Goal: Information Seeking & Learning: Learn about a topic

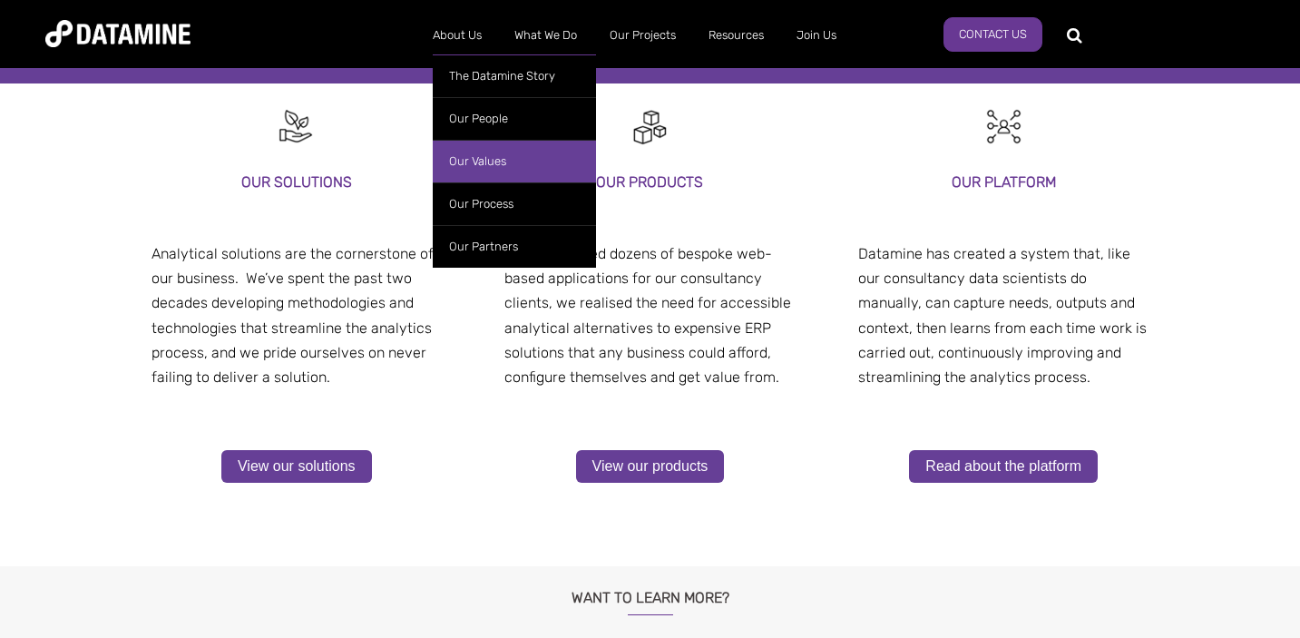
click at [476, 166] on link "Our Values" at bounding box center [514, 161] width 163 height 43
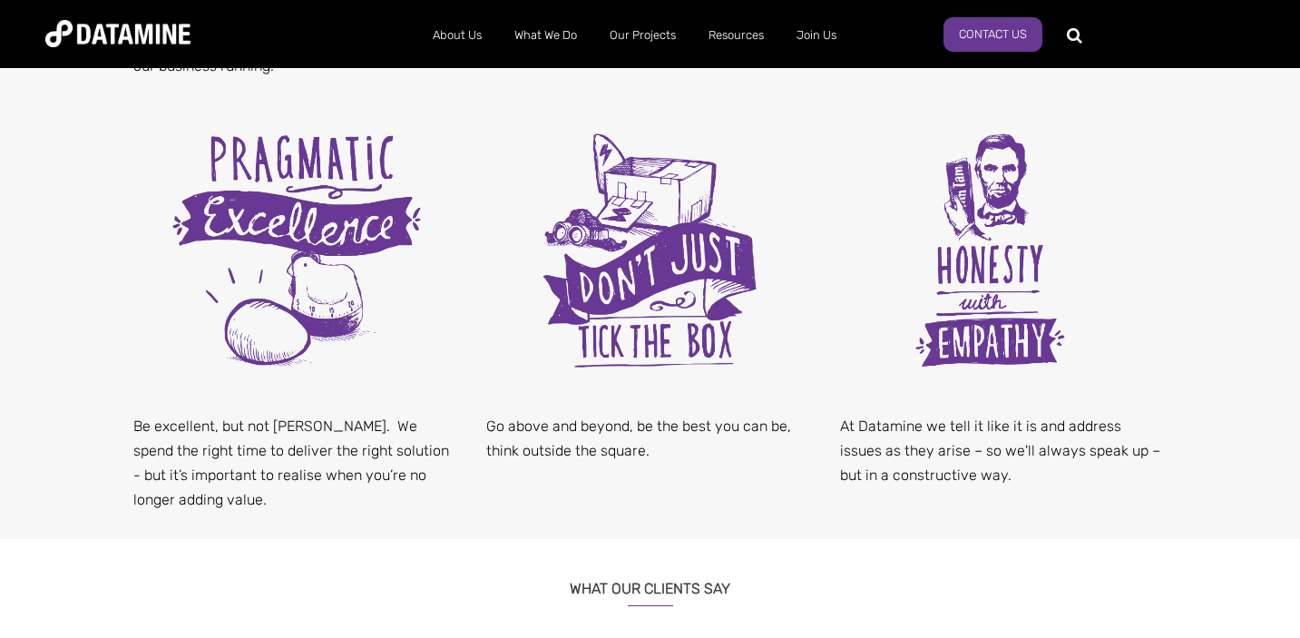
scroll to position [988, 0]
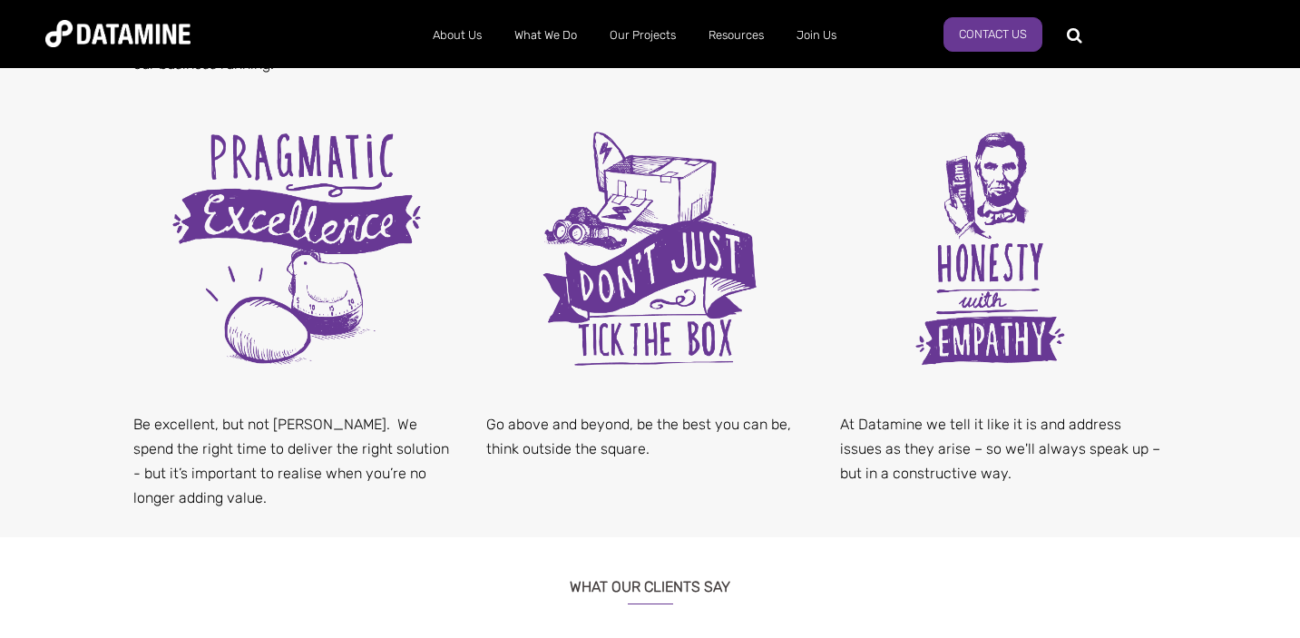
click at [323, 426] on p "Be excellent, but not OTT. We spend the right time to deliver the right solutio…" at bounding box center [296, 461] width 327 height 99
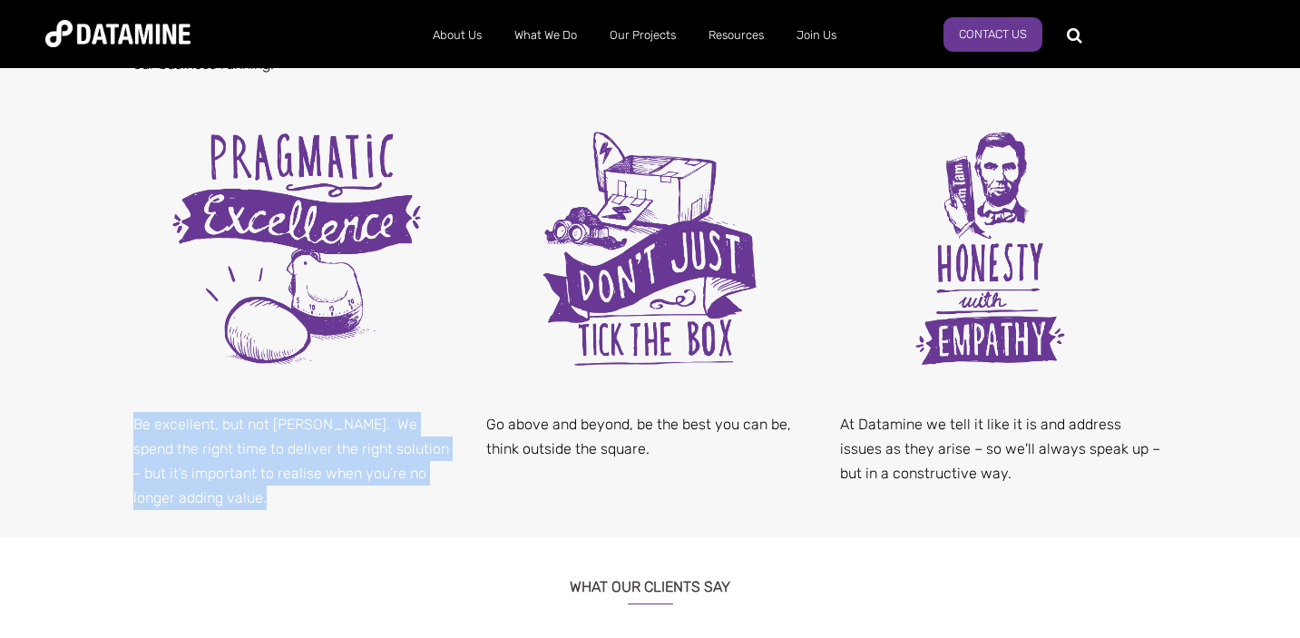
click at [323, 426] on p "Be excellent, but not OTT. We spend the right time to deliver the right solutio…" at bounding box center [296, 461] width 327 height 99
click at [301, 450] on p "Be excellent, but not OTT. We spend the right time to deliver the right solutio…" at bounding box center [296, 461] width 327 height 99
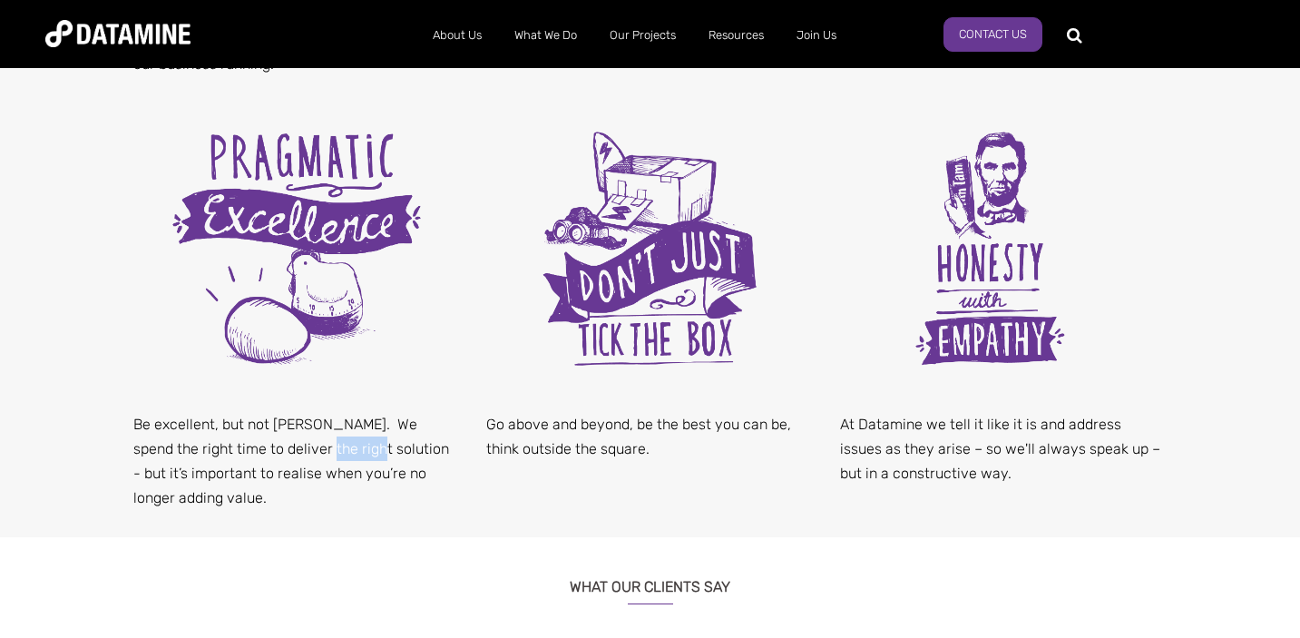
click at [301, 450] on p "Be excellent, but not OTT. We spend the right time to deliver the right solutio…" at bounding box center [296, 461] width 327 height 99
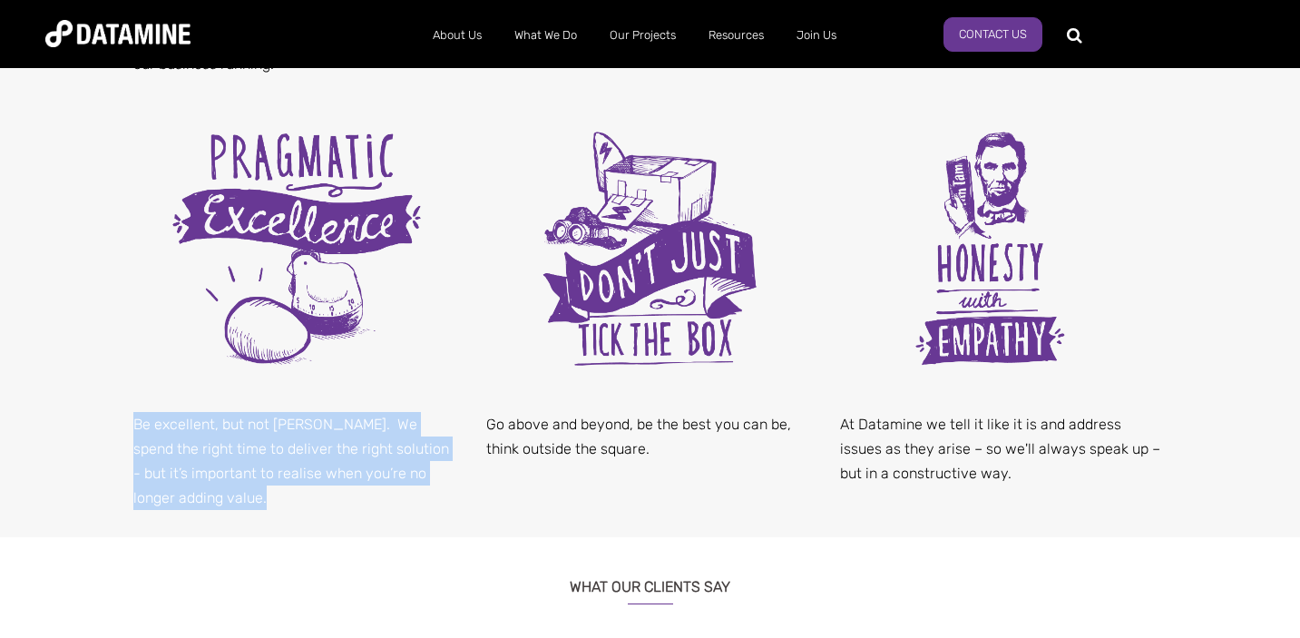
click at [301, 450] on p "Be excellent, but not OTT. We spend the right time to deliver the right solutio…" at bounding box center [296, 461] width 327 height 99
click at [282, 474] on p "Be excellent, but not OTT. We spend the right time to deliver the right solutio…" at bounding box center [296, 461] width 327 height 99
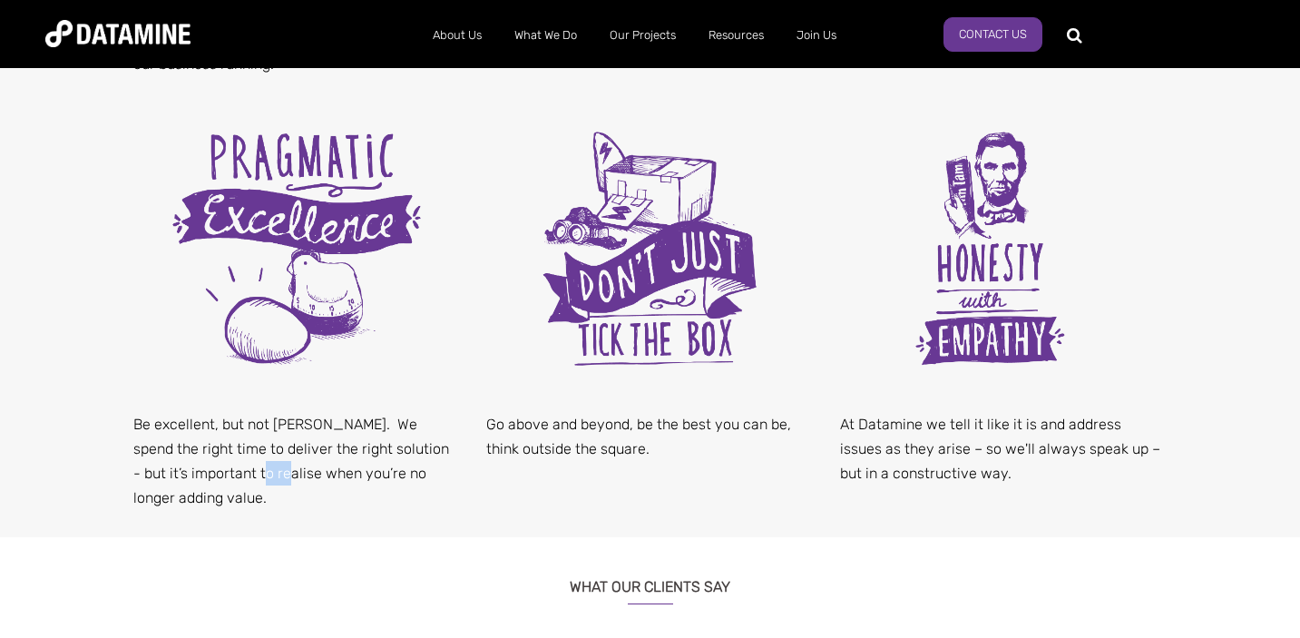
click at [282, 474] on p "Be excellent, but not OTT. We spend the right time to deliver the right solutio…" at bounding box center [296, 461] width 327 height 99
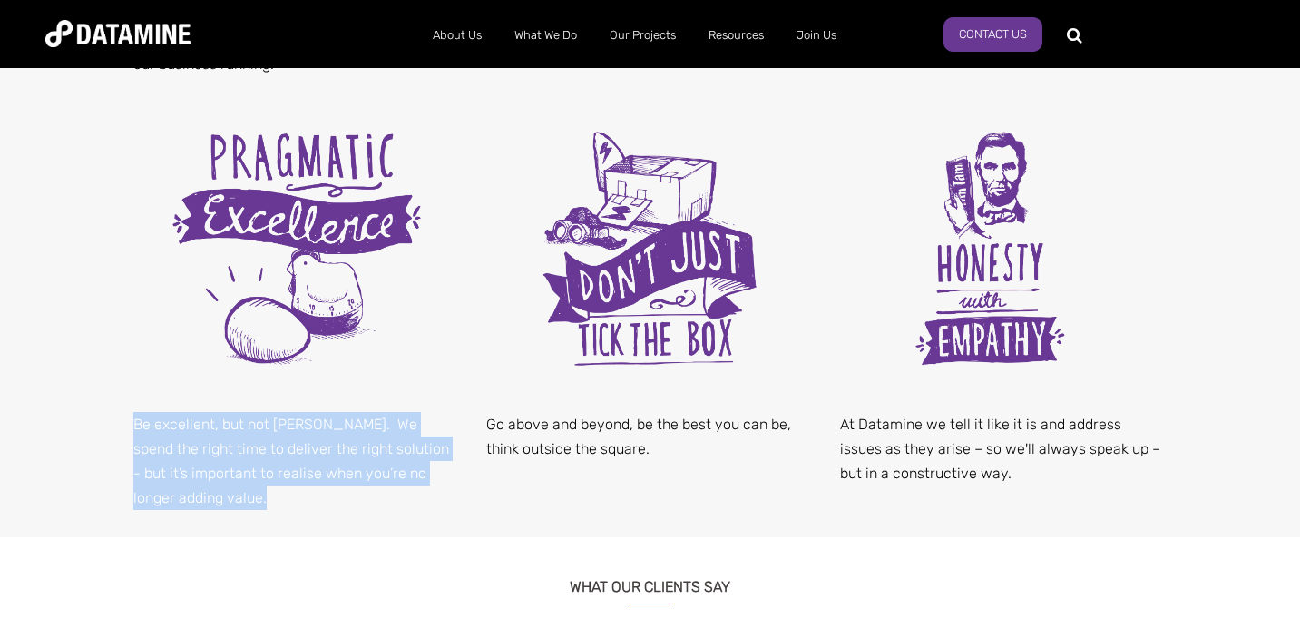
click at [282, 474] on p "Be excellent, but not OTT. We spend the right time to deliver the right solutio…" at bounding box center [296, 461] width 327 height 99
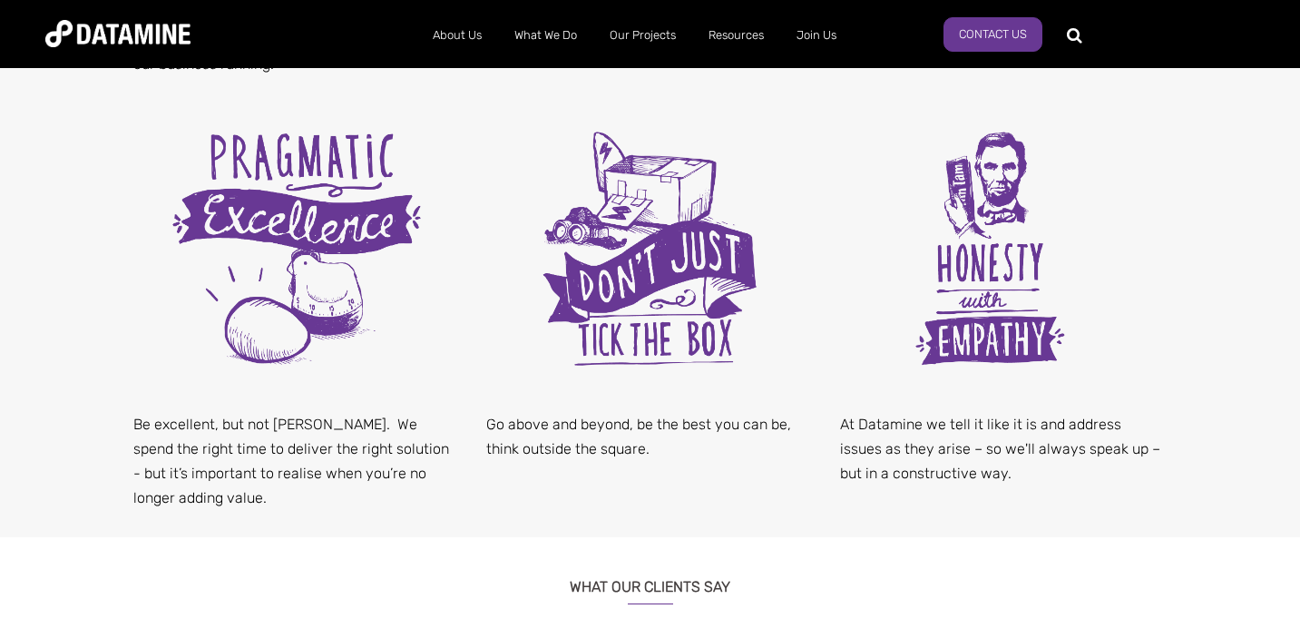
click at [489, 450] on p "Go above and beyond, be the best you can be, think outside the square." at bounding box center [649, 436] width 327 height 49
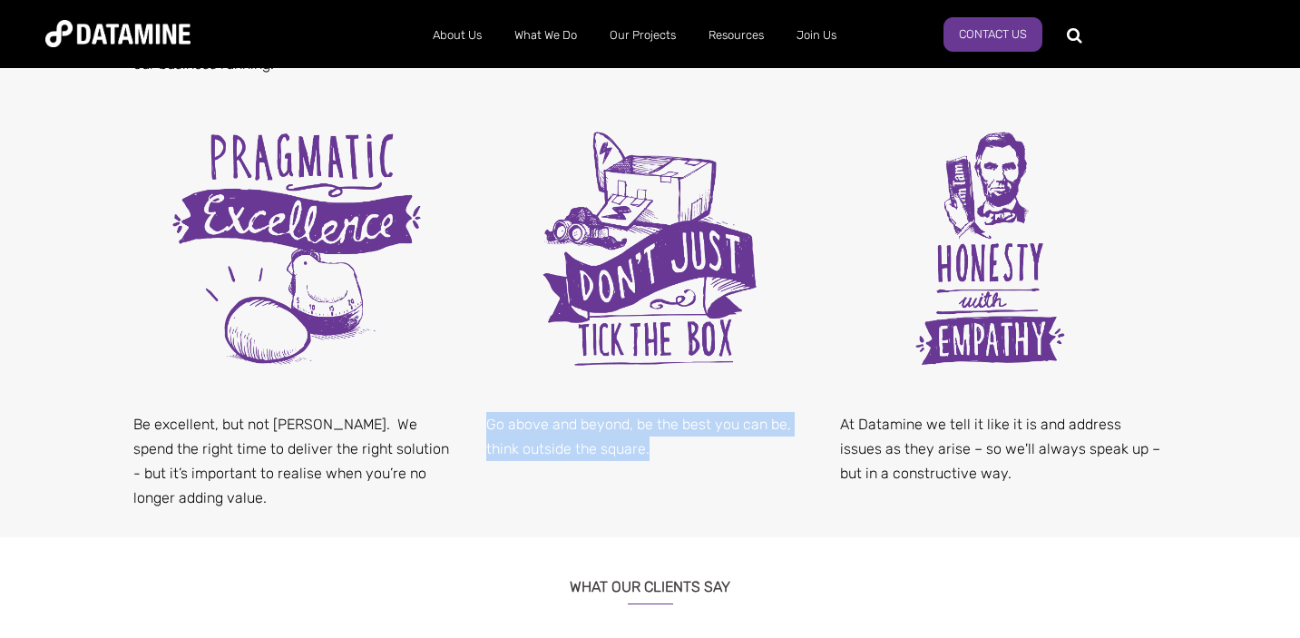
click at [489, 450] on p "Go above and beyond, be the best you can be, think outside the square." at bounding box center [649, 436] width 327 height 49
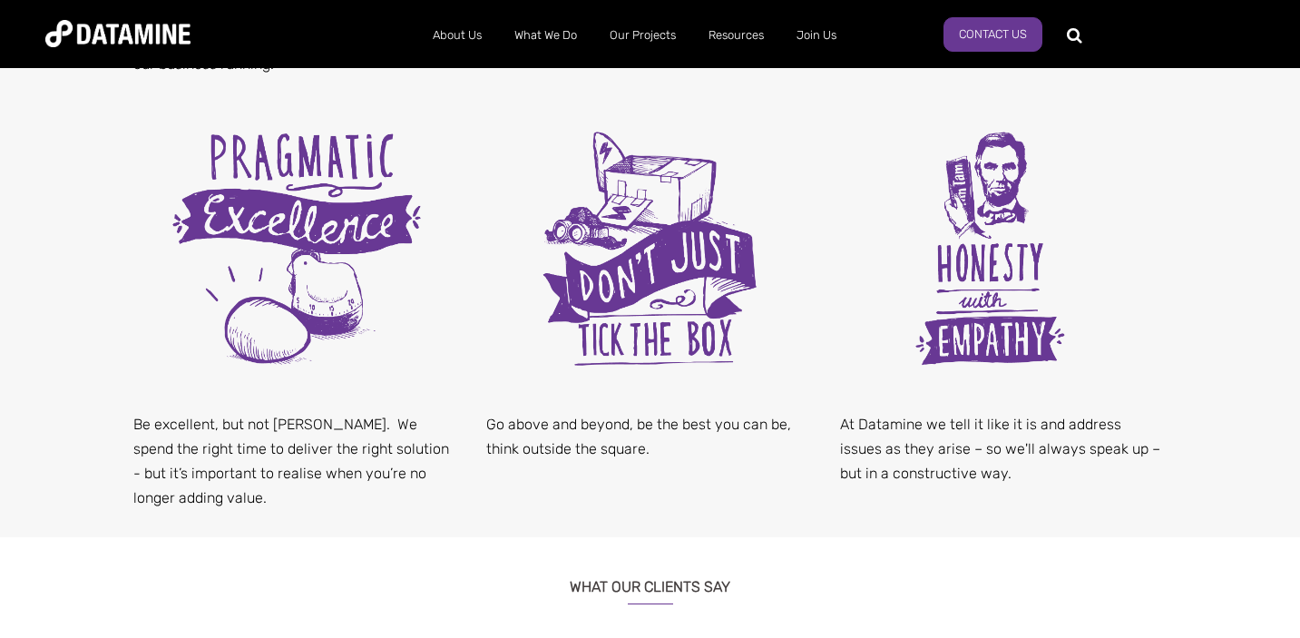
click at [299, 487] on p "Be excellent, but not OTT. We spend the right time to deliver the right solutio…" at bounding box center [296, 461] width 327 height 99
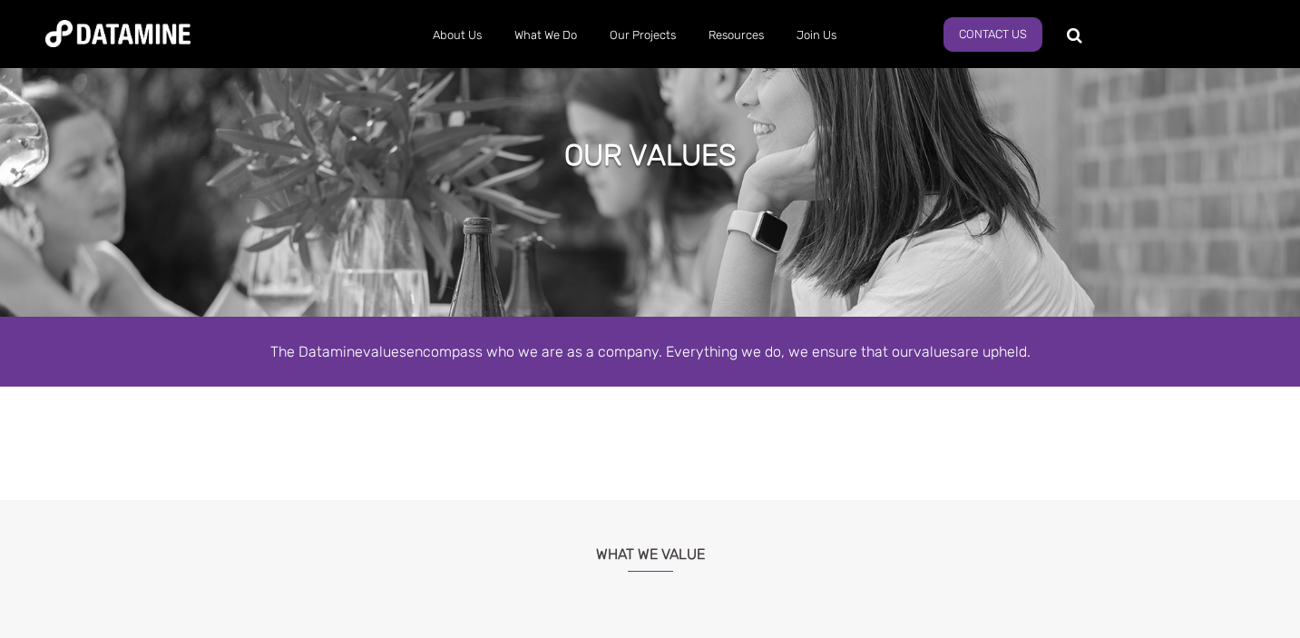
scroll to position [0, 0]
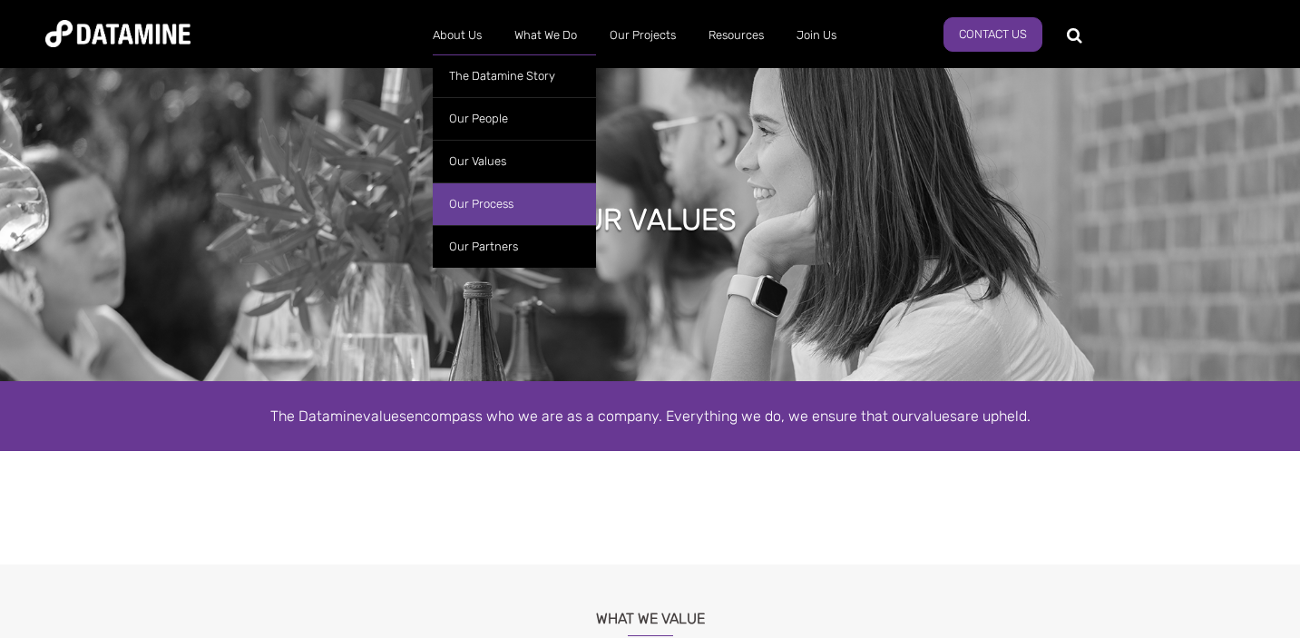
click at [474, 209] on link "Our Process" at bounding box center [514, 203] width 163 height 43
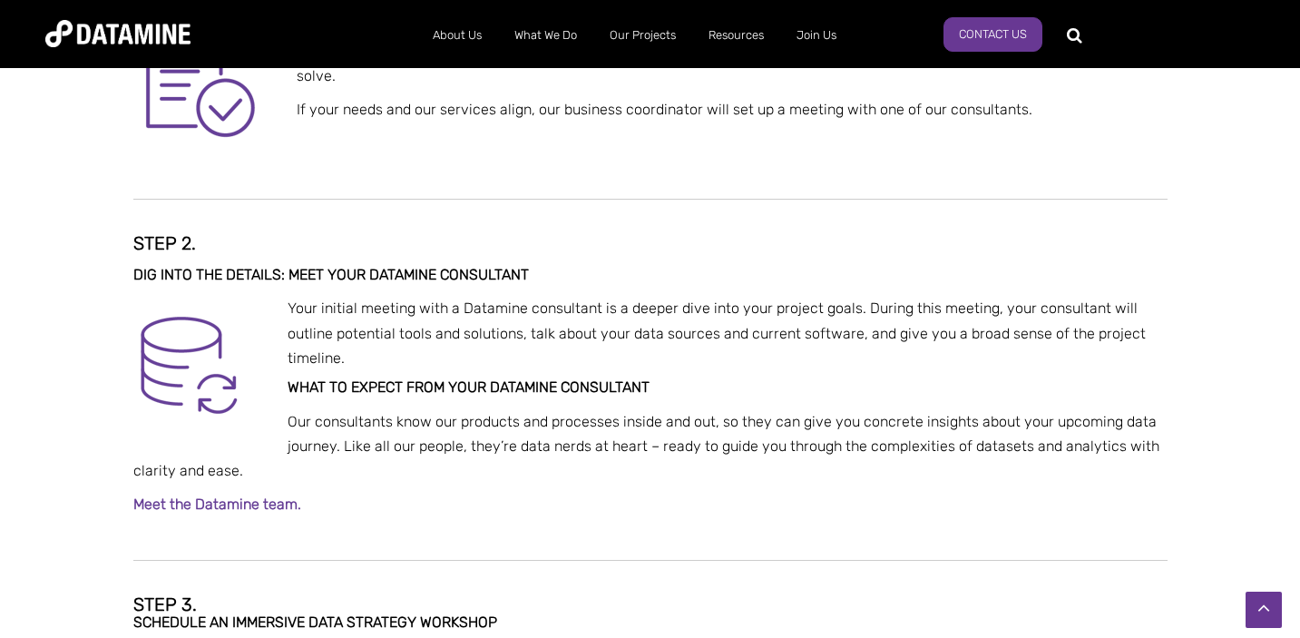
scroll to position [720, 0]
click at [501, 318] on p "Your initial meeting with a Datamine consultant is a deeper dive into your proj…" at bounding box center [650, 334] width 1034 height 74
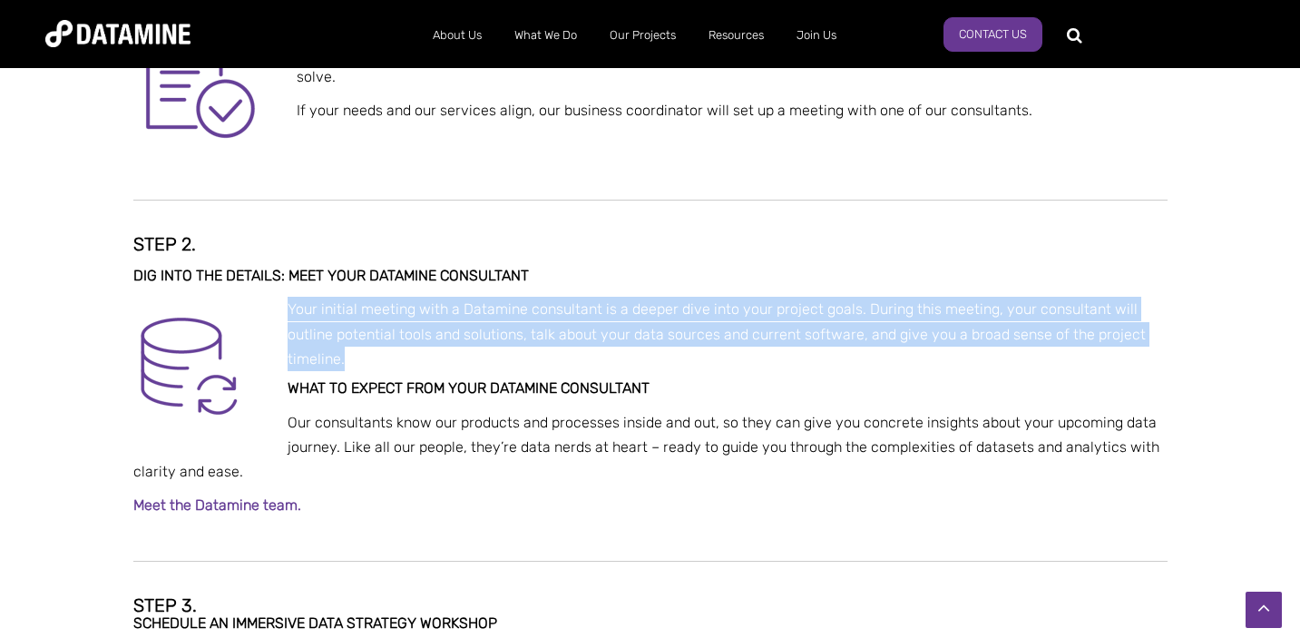
click at [501, 318] on p "Your initial meeting with a Datamine consultant is a deeper dive into your proj…" at bounding box center [650, 334] width 1034 height 74
click at [757, 299] on p "Your initial meeting with a Datamine consultant is a deeper dive into your proj…" at bounding box center [650, 334] width 1034 height 74
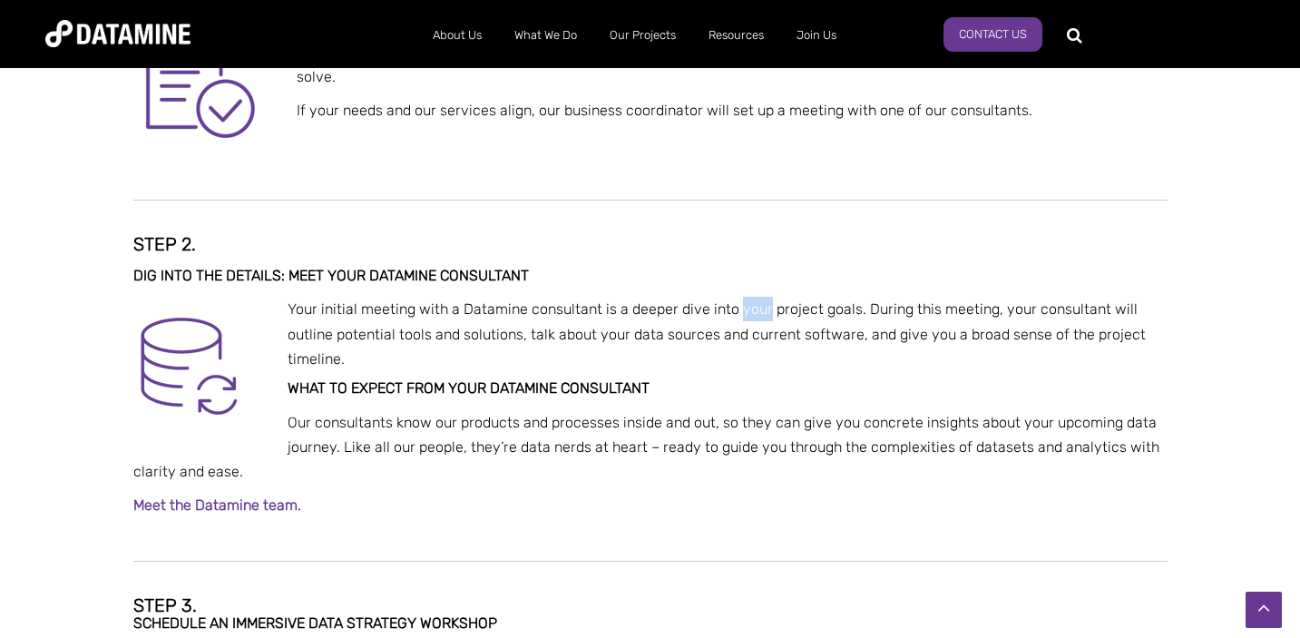
click at [757, 299] on p "Your initial meeting with a Datamine consultant is a deeper dive into your proj…" at bounding box center [650, 334] width 1034 height 74
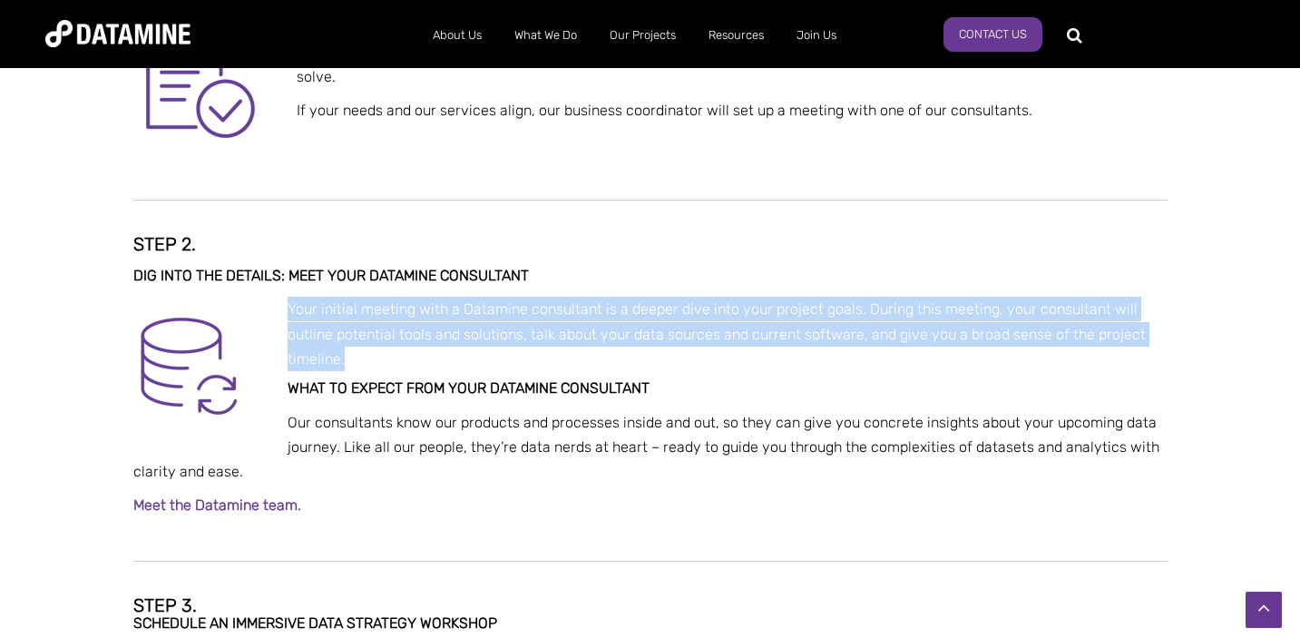
click at [757, 299] on p "Your initial meeting with a Datamine consultant is a deeper dive into your proj…" at bounding box center [650, 334] width 1034 height 74
click at [608, 335] on span "Your initial meeting with a Datamine consultant is a deeper dive into your proj…" at bounding box center [717, 333] width 858 height 66
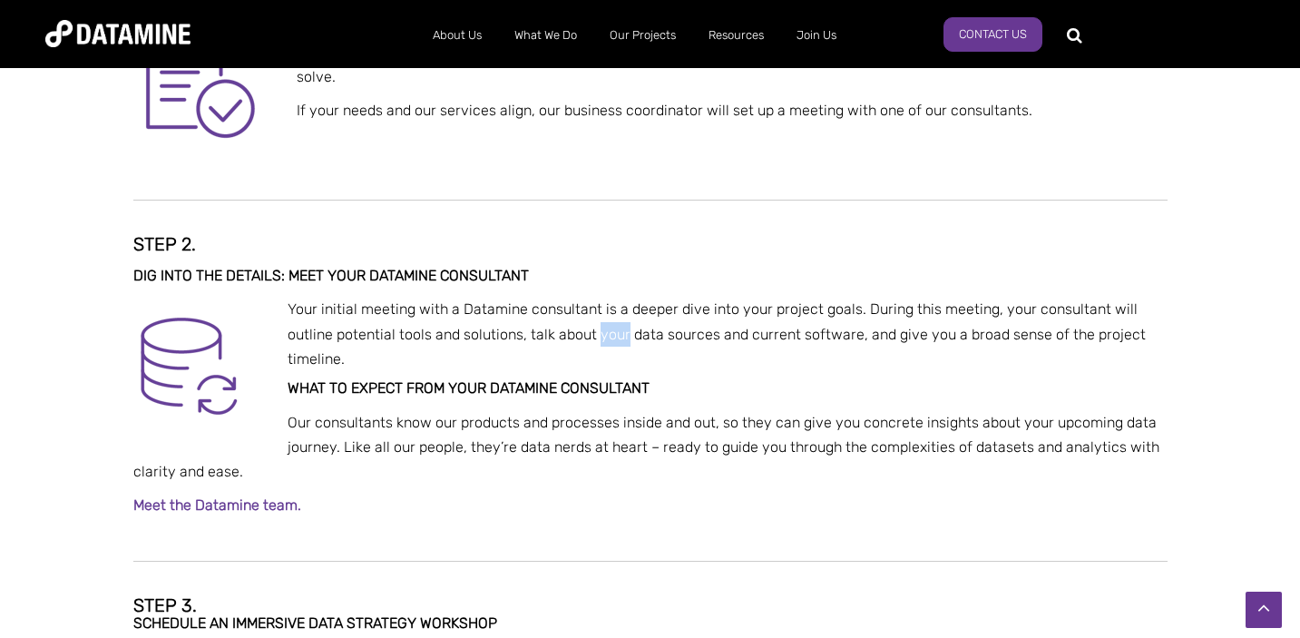
click at [608, 335] on span "Your initial meeting with a Datamine consultant is a deeper dive into your proj…" at bounding box center [717, 333] width 858 height 66
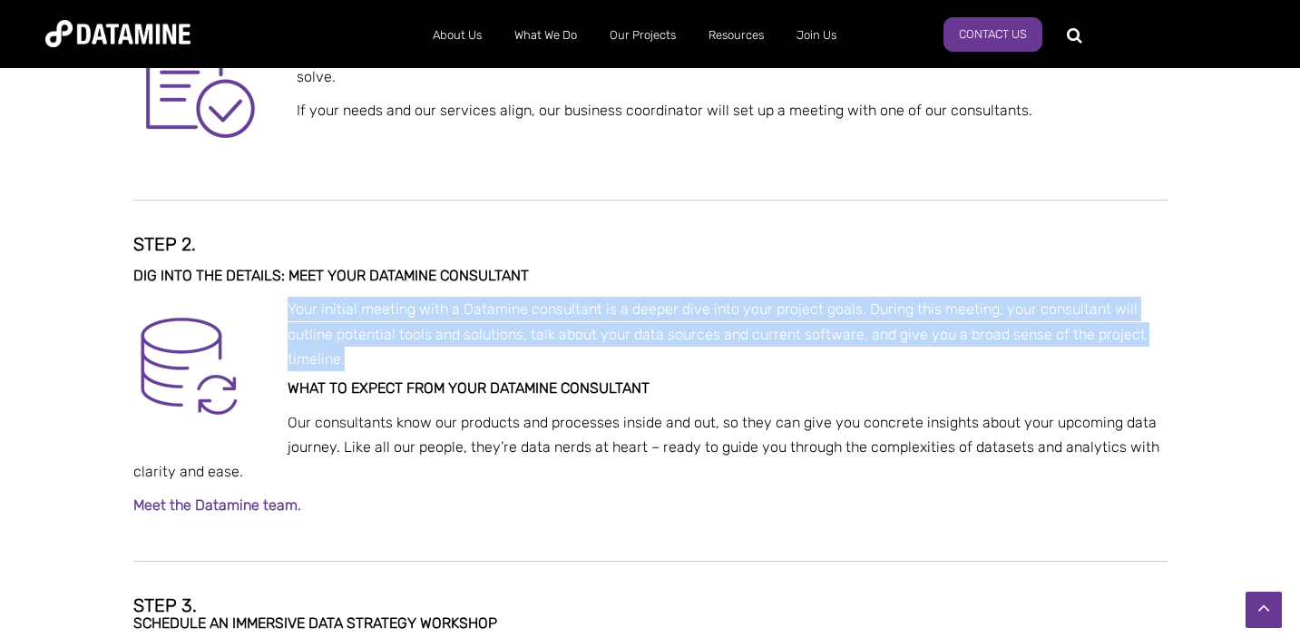
click at [608, 335] on span "Your initial meeting with a Datamine consultant is a deeper dive into your proj…" at bounding box center [717, 333] width 858 height 66
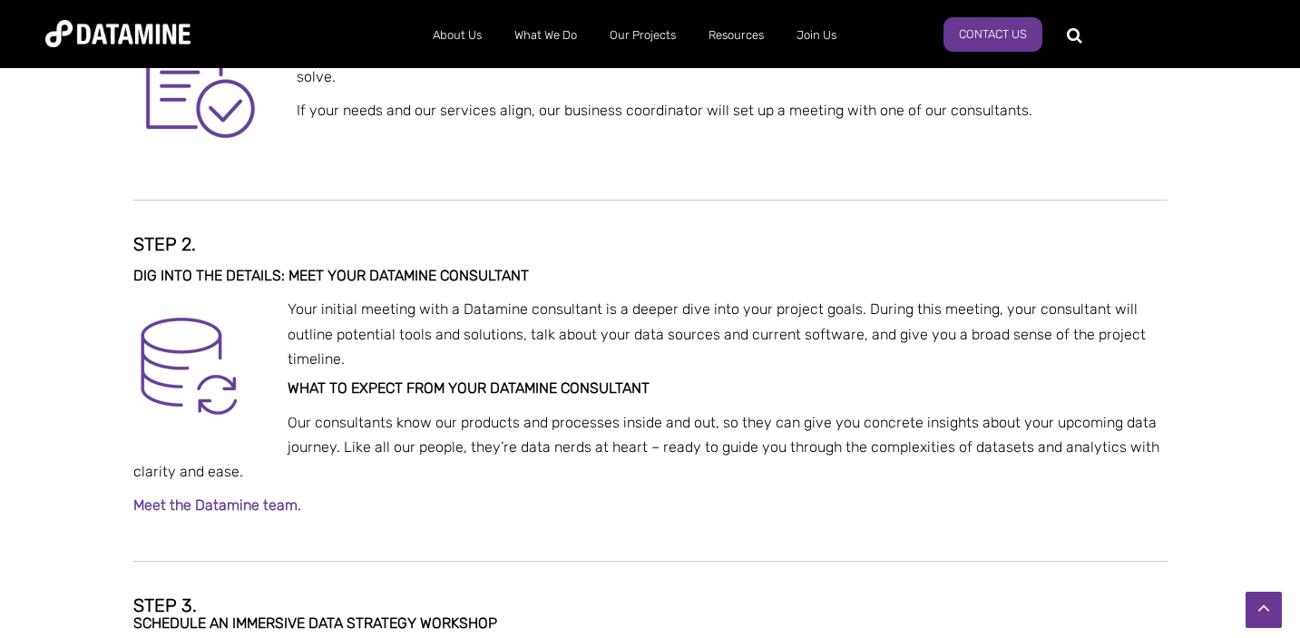
click at [705, 330] on span "Your initial meeting with a Datamine consultant is a deeper dive into your proj…" at bounding box center [717, 333] width 858 height 66
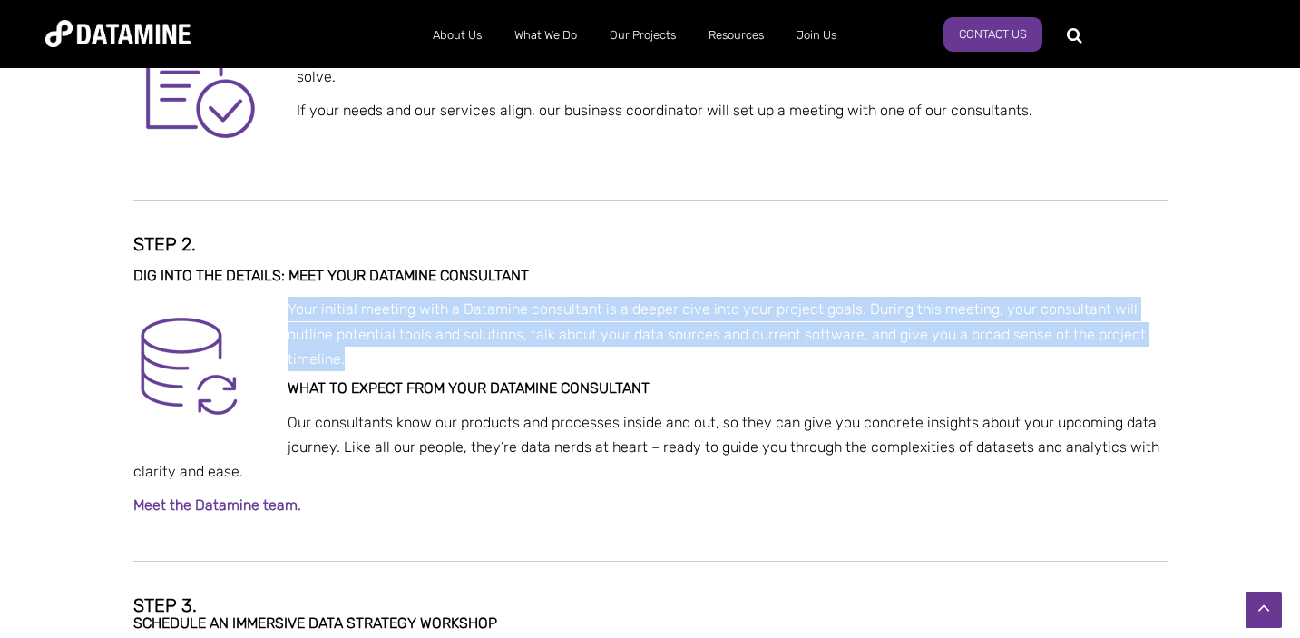
click at [705, 330] on span "Your initial meeting with a Datamine consultant is a deeper dive into your proj…" at bounding box center [717, 333] width 858 height 66
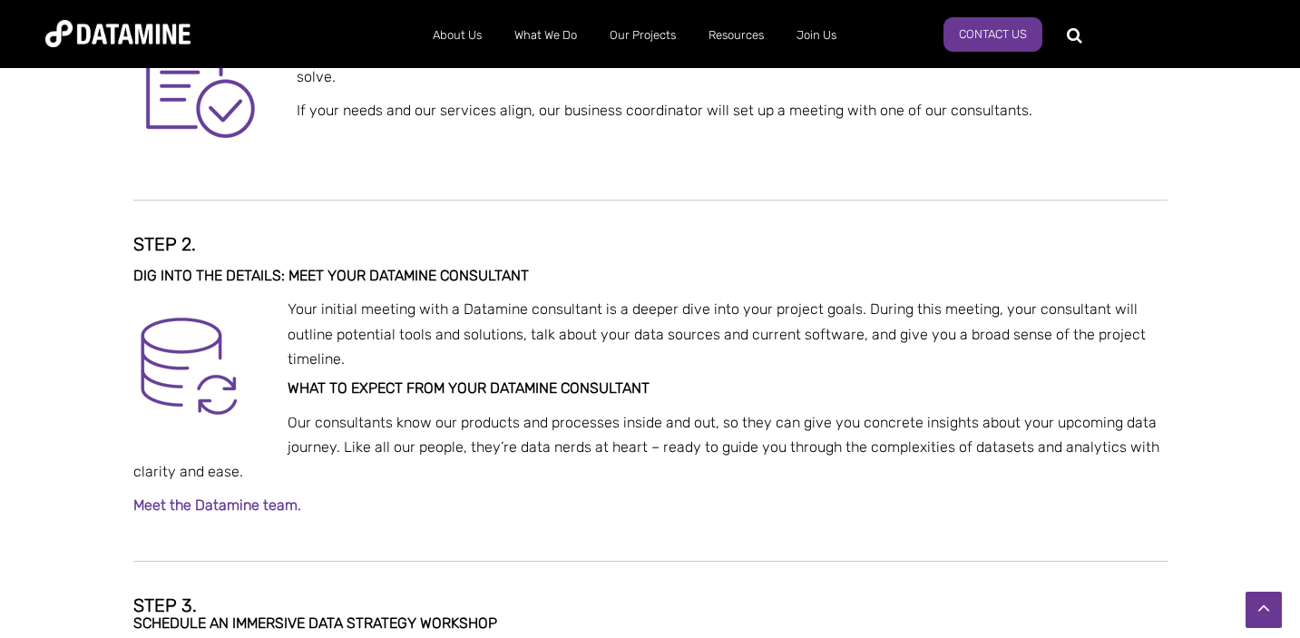
click at [578, 436] on p "Our consultants know our products and processes inside and out, so they can giv…" at bounding box center [650, 447] width 1034 height 74
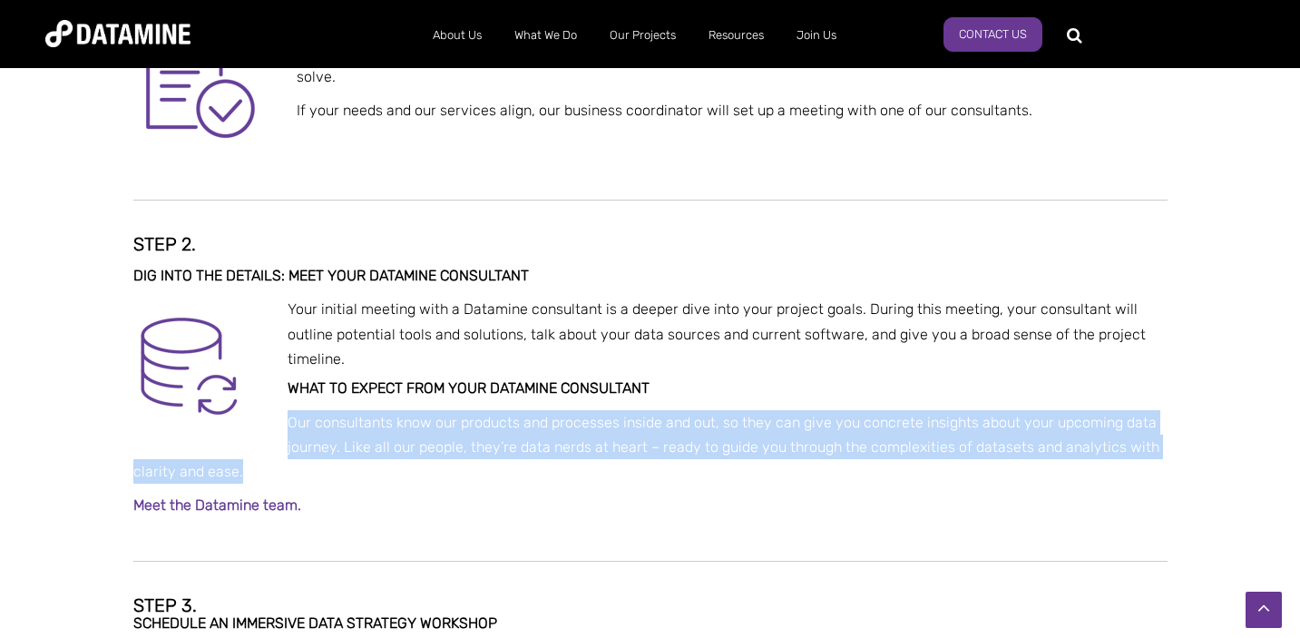
click at [578, 436] on p "Our consultants know our products and processes inside and out, so they can giv…" at bounding box center [650, 447] width 1034 height 74
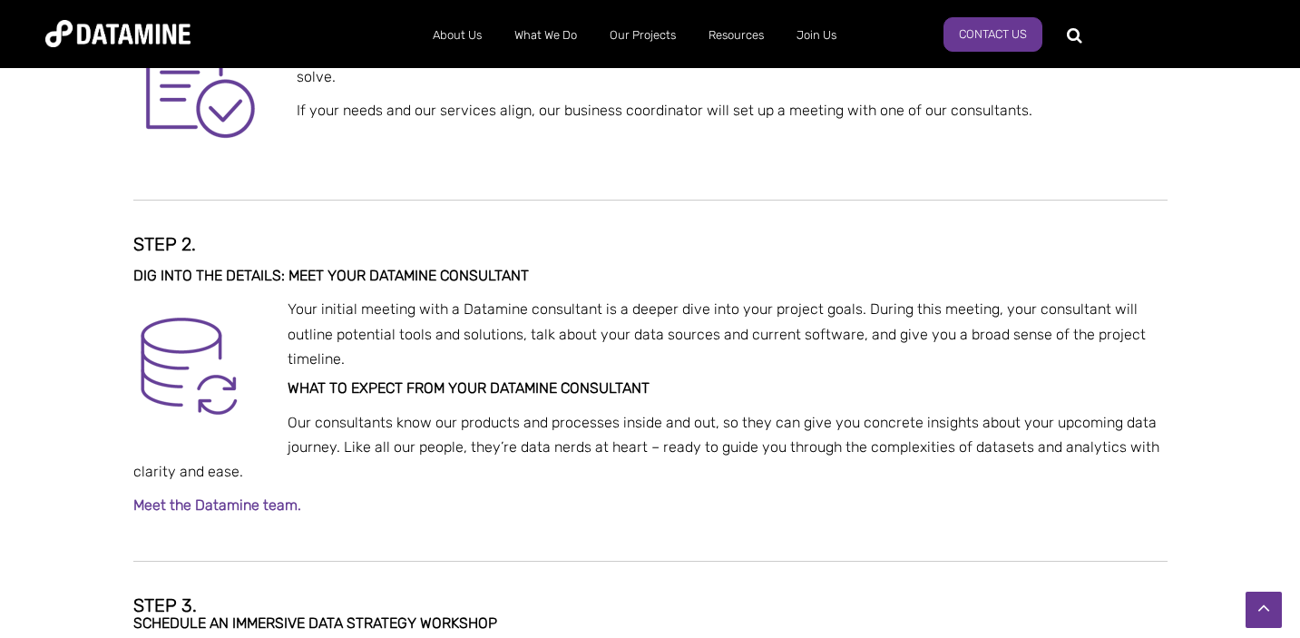
click at [599, 332] on span "Your initial meeting with a Datamine consultant is a deeper dive into your proj…" at bounding box center [717, 333] width 858 height 66
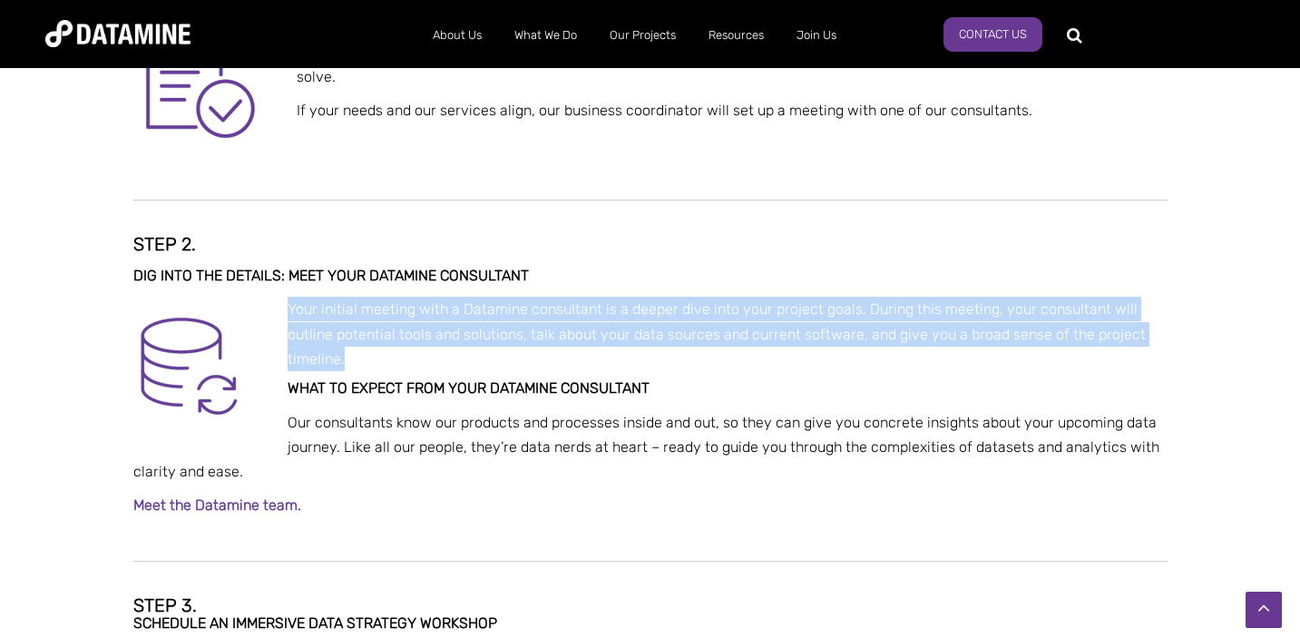
click at [599, 332] on span "Your initial meeting with a Datamine consultant is a deeper dive into your proj…" at bounding box center [717, 333] width 858 height 66
click at [503, 337] on span "Your initial meeting with a Datamine consultant is a deeper dive into your proj…" at bounding box center [717, 333] width 858 height 66
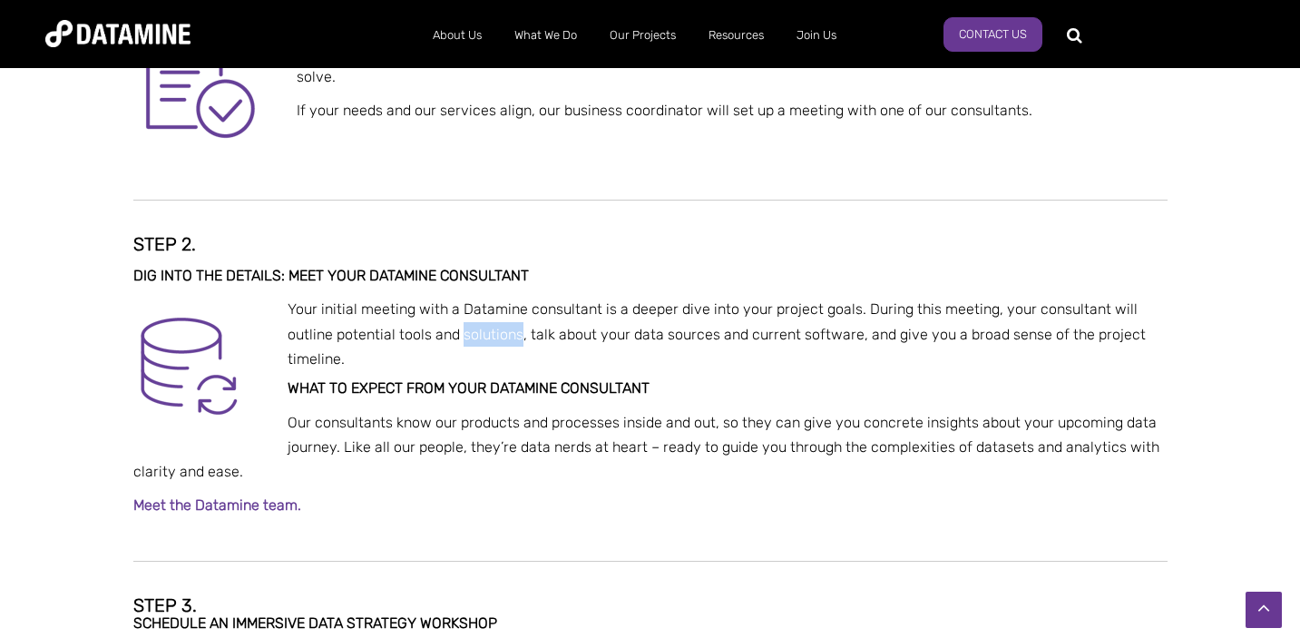
click at [503, 337] on span "Your initial meeting with a Datamine consultant is a deeper dive into your proj…" at bounding box center [717, 333] width 858 height 66
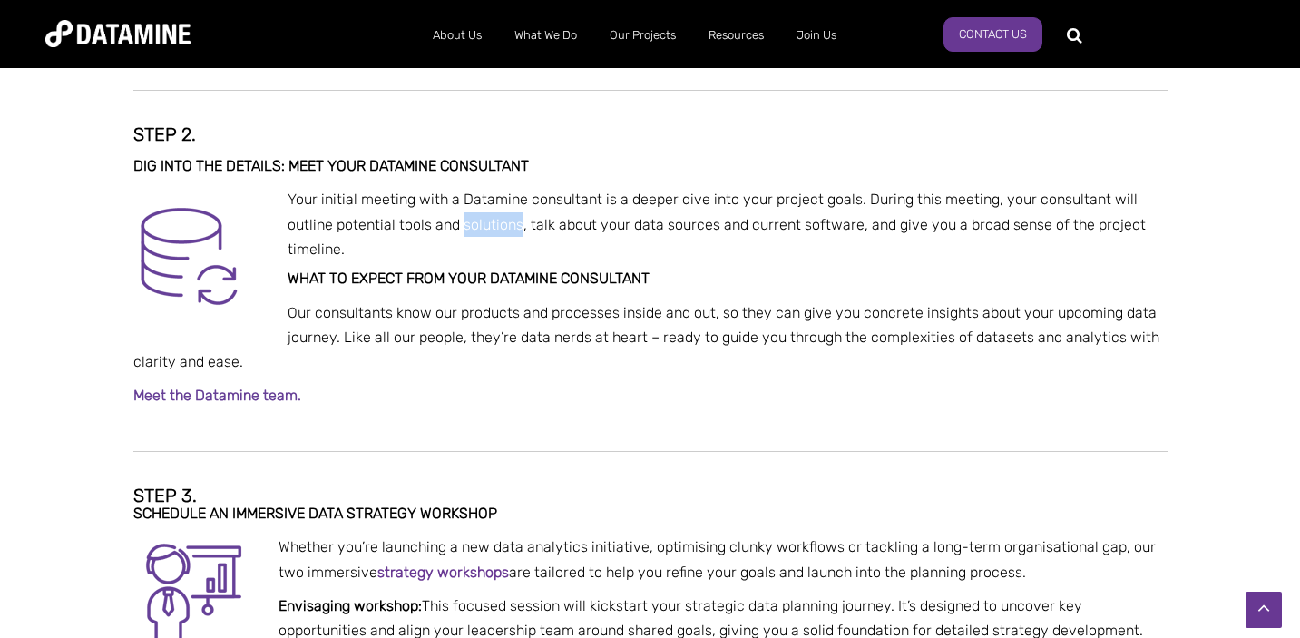
scroll to position [837, 0]
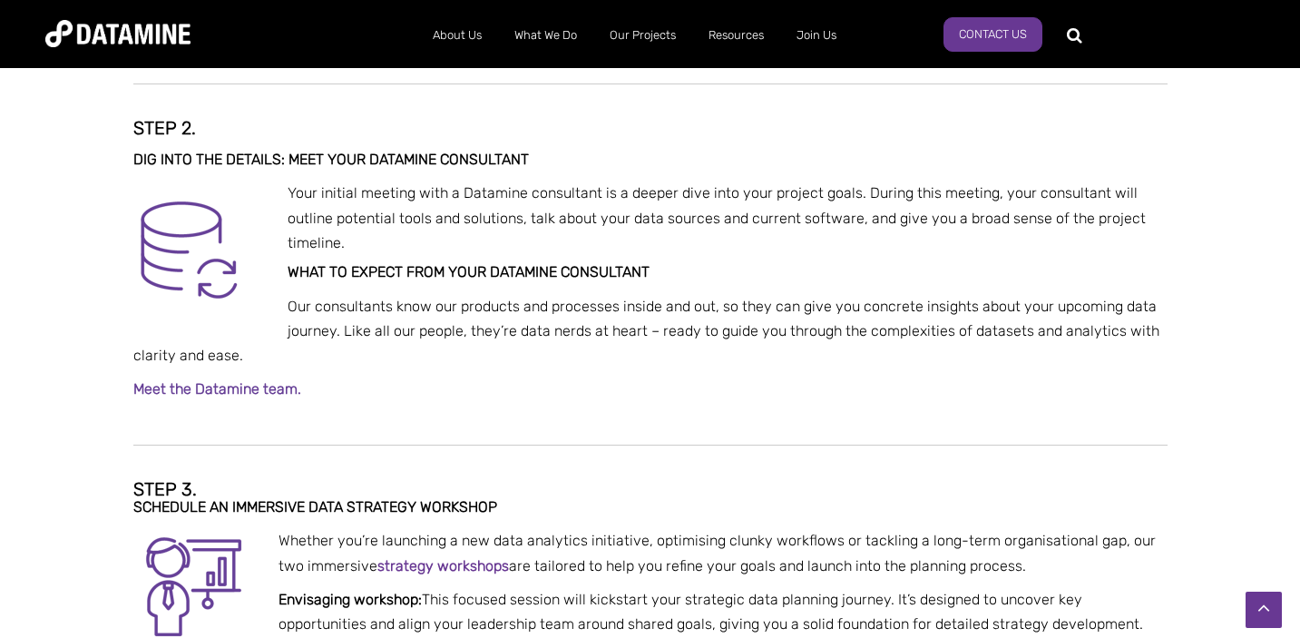
click at [503, 337] on span "Our consultants know our products and processes inside and out, so they can giv…" at bounding box center [646, 331] width 1026 height 66
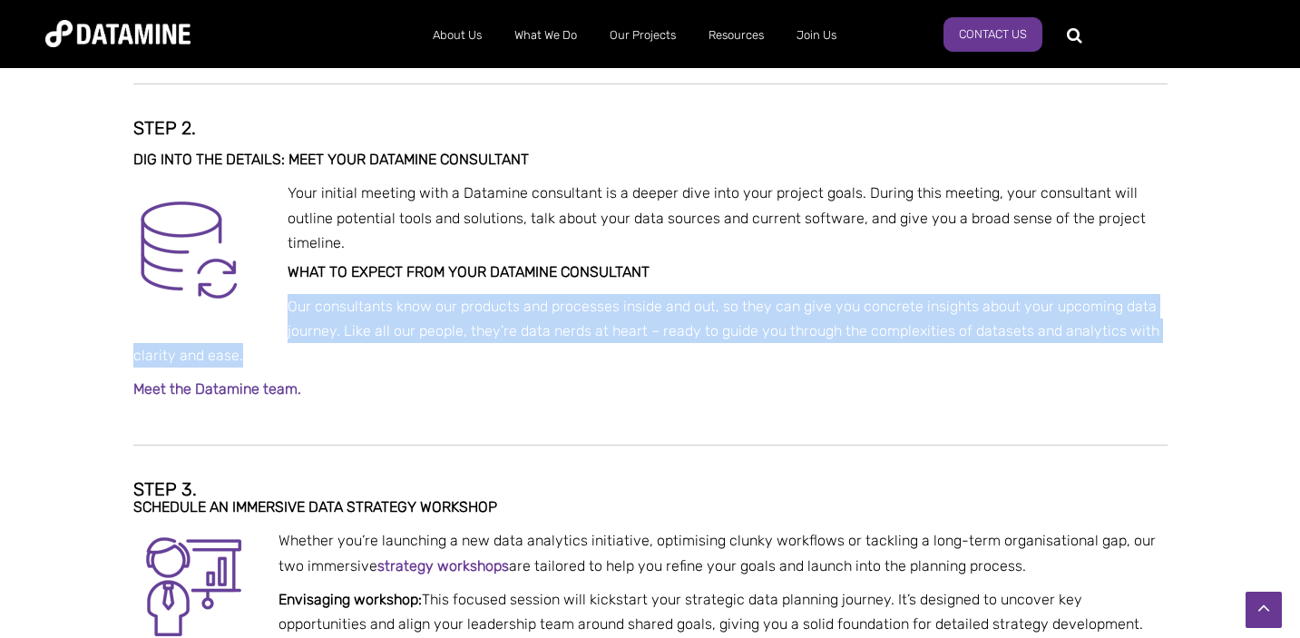
click at [503, 337] on span "Our consultants know our products and processes inside and out, so they can giv…" at bounding box center [646, 331] width 1026 height 66
click at [551, 338] on span "Our consultants know our products and processes inside and out, so they can giv…" at bounding box center [646, 331] width 1026 height 66
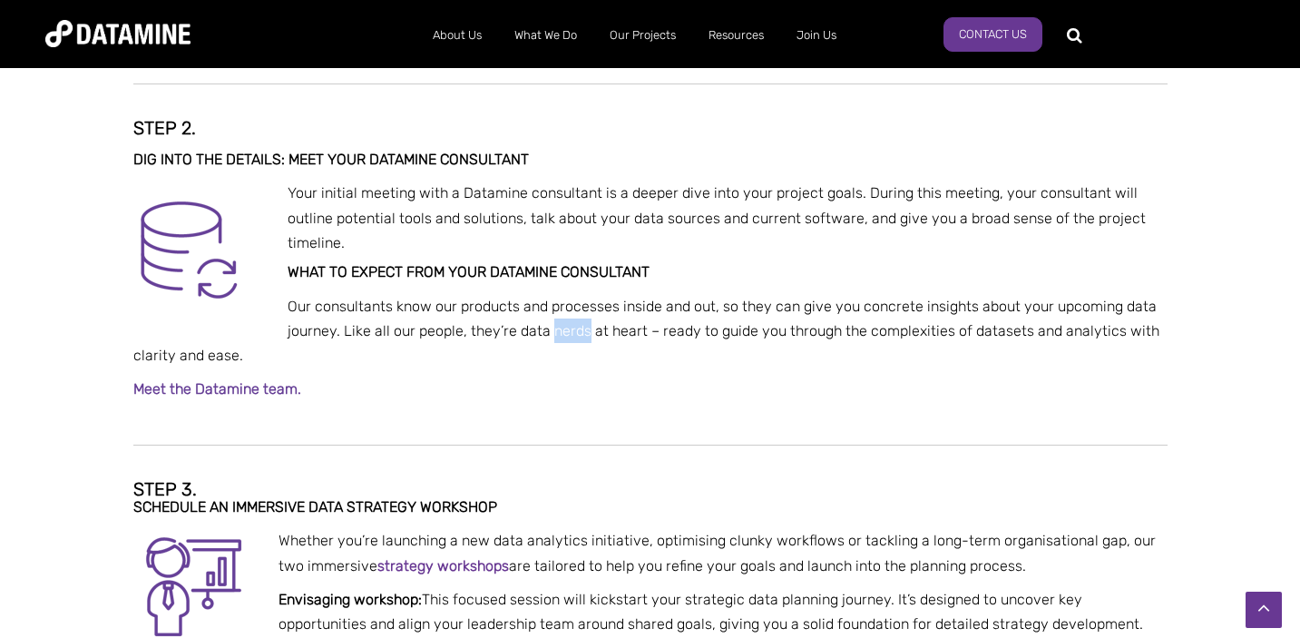
click at [551, 338] on span "Our consultants know our products and processes inside and out, so they can giv…" at bounding box center [646, 331] width 1026 height 66
click at [671, 336] on span "Our consultants know our products and processes inside and out, so they can giv…" at bounding box center [646, 331] width 1026 height 66
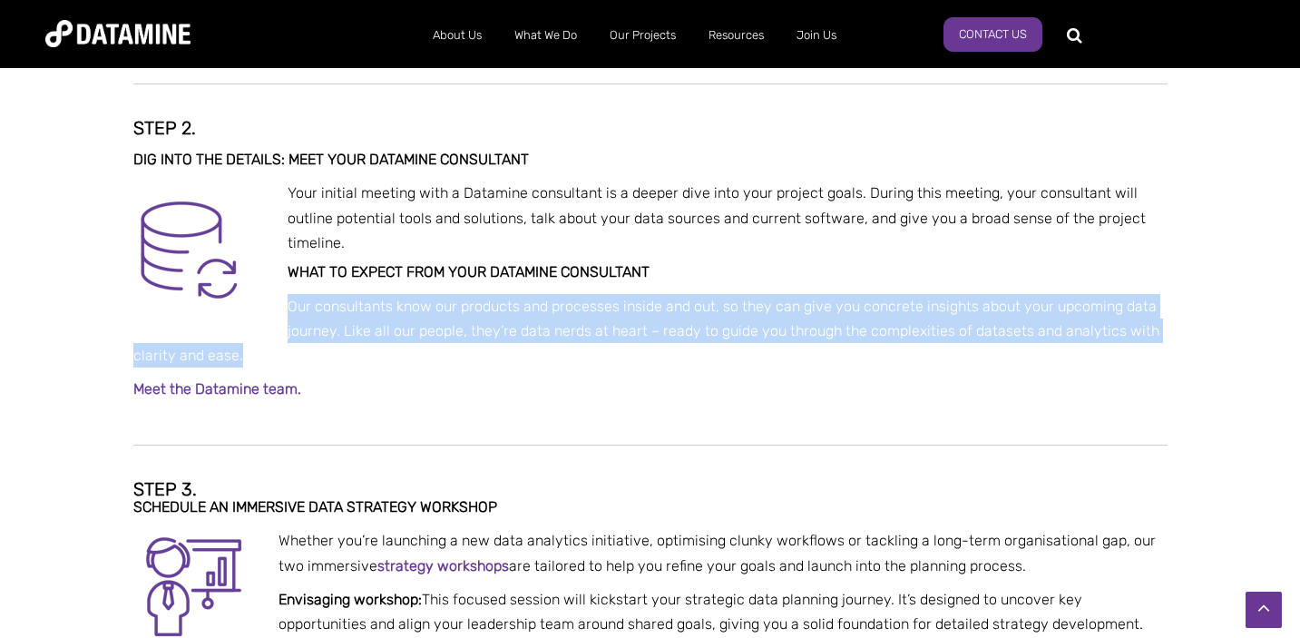
click at [671, 336] on span "Our consultants know our products and processes inside and out, so they can giv…" at bounding box center [646, 331] width 1026 height 66
click at [475, 321] on span "Our consultants know our products and processes inside and out, so they can giv…" at bounding box center [646, 331] width 1026 height 66
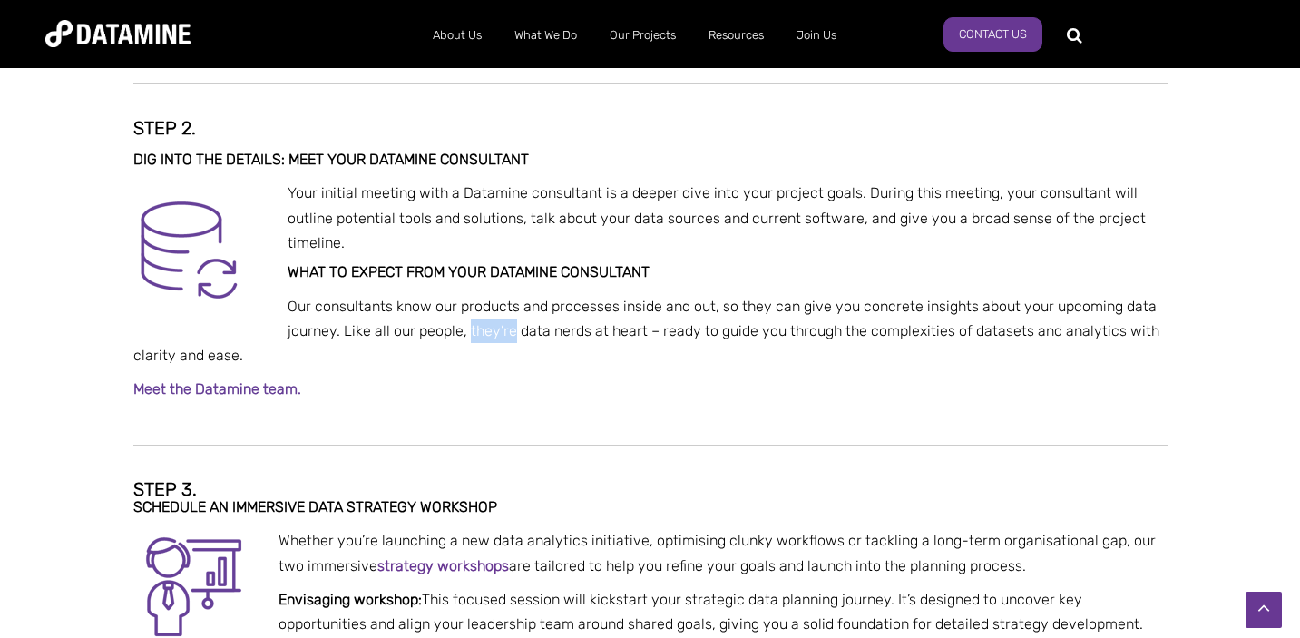
click at [475, 321] on span "Our consultants know our products and processes inside and out, so they can giv…" at bounding box center [646, 331] width 1026 height 66
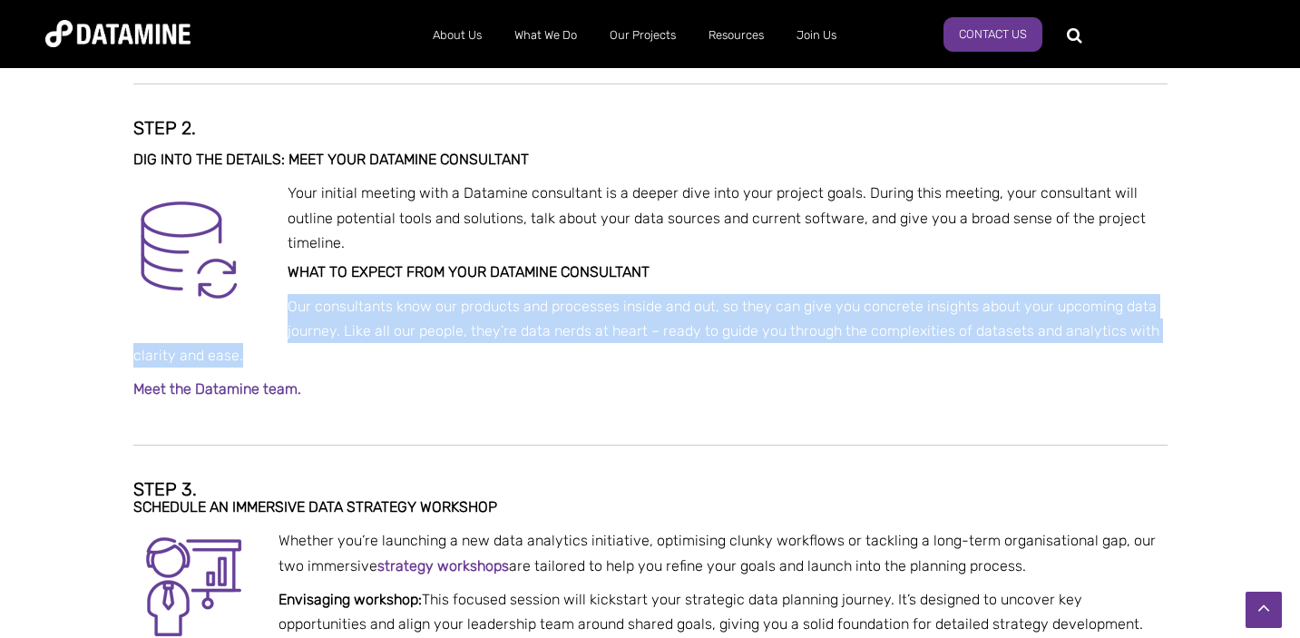
click at [475, 321] on span "Our consultants know our products and processes inside and out, so they can giv…" at bounding box center [646, 331] width 1026 height 66
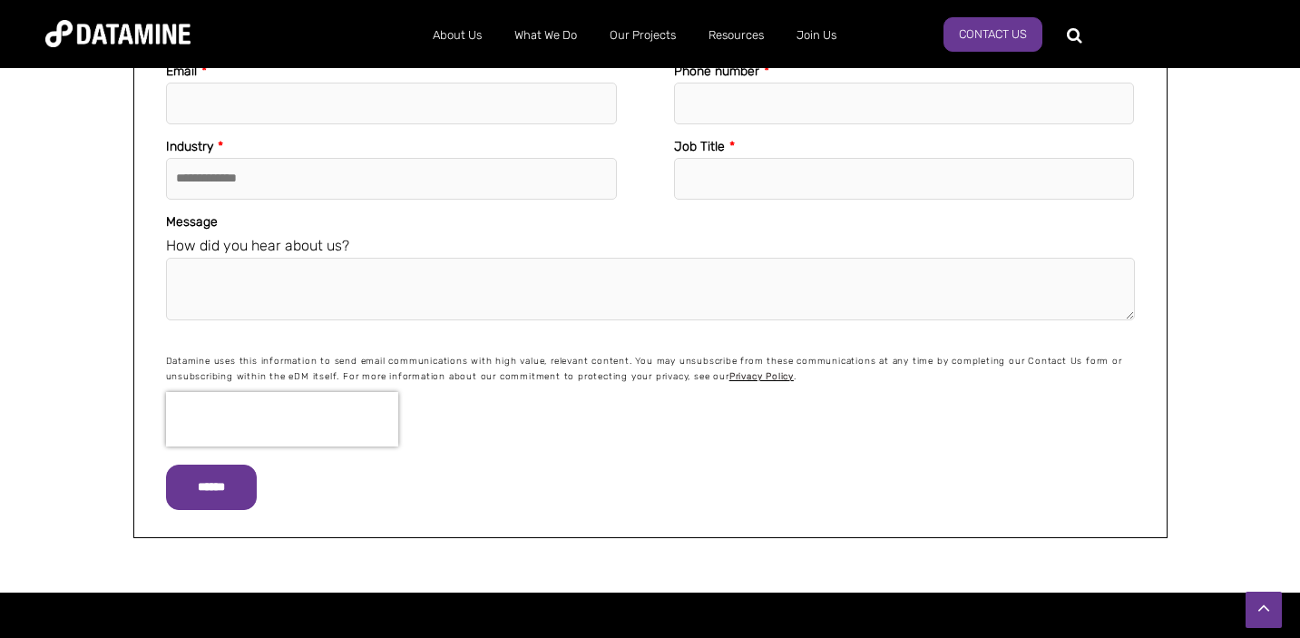
scroll to position [3954, 0]
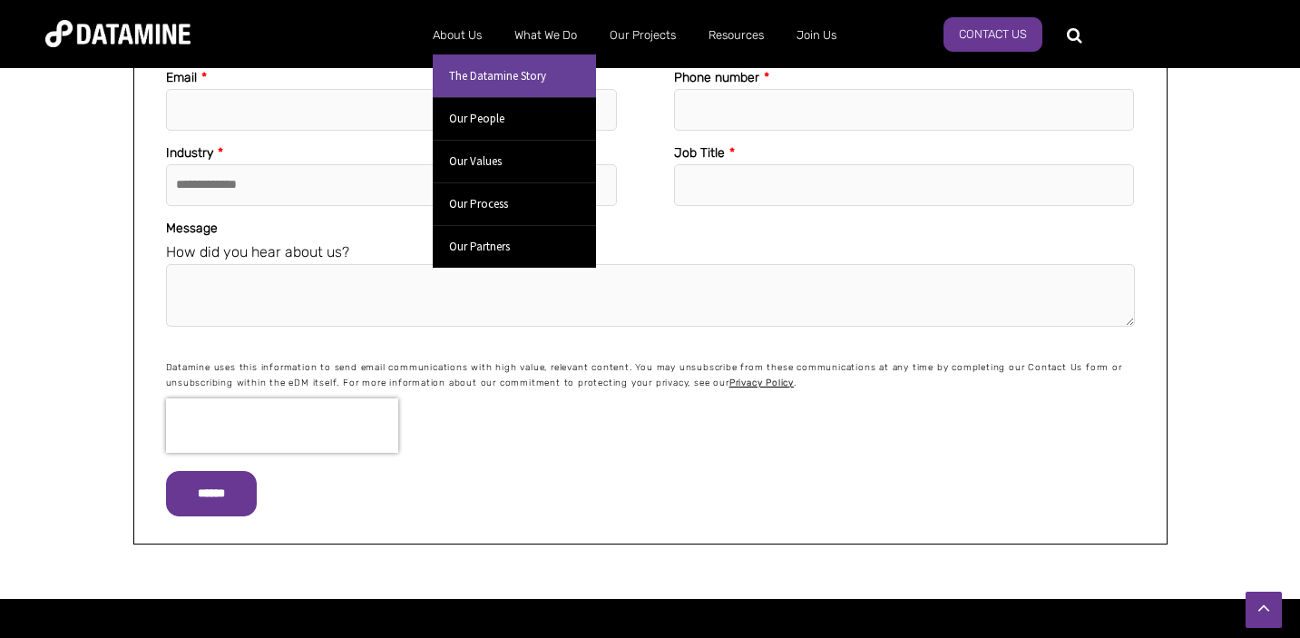
click at [475, 68] on link "The Datamine Story" at bounding box center [514, 75] width 163 height 43
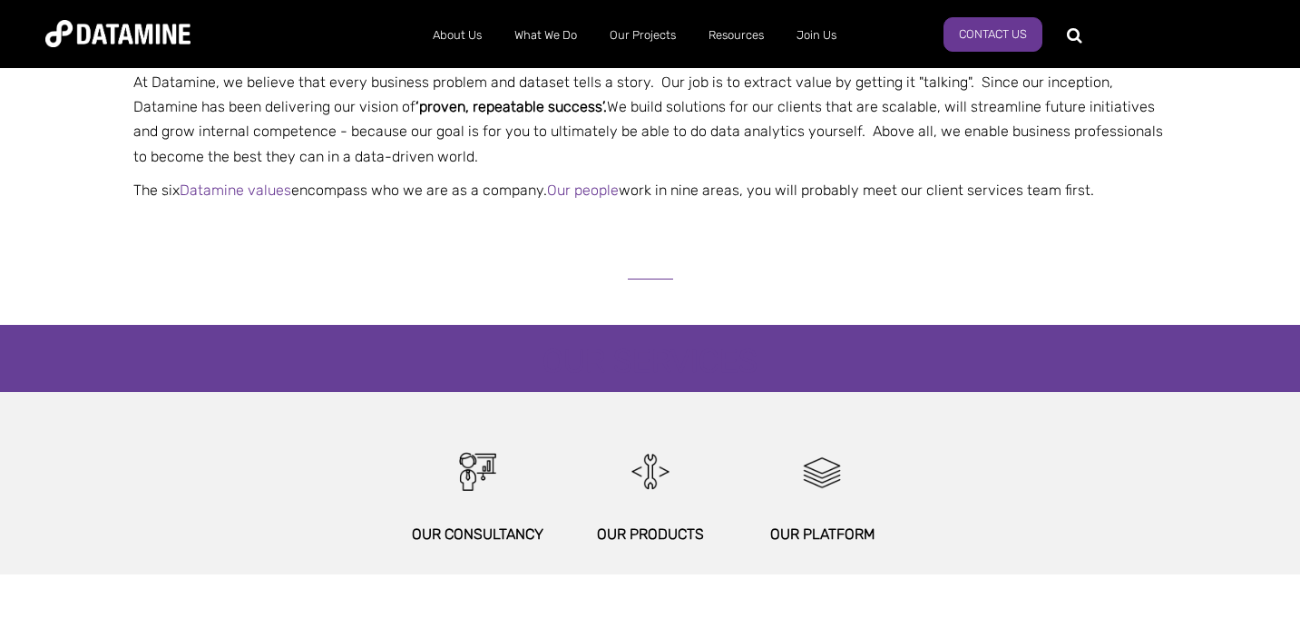
scroll to position [639, 0]
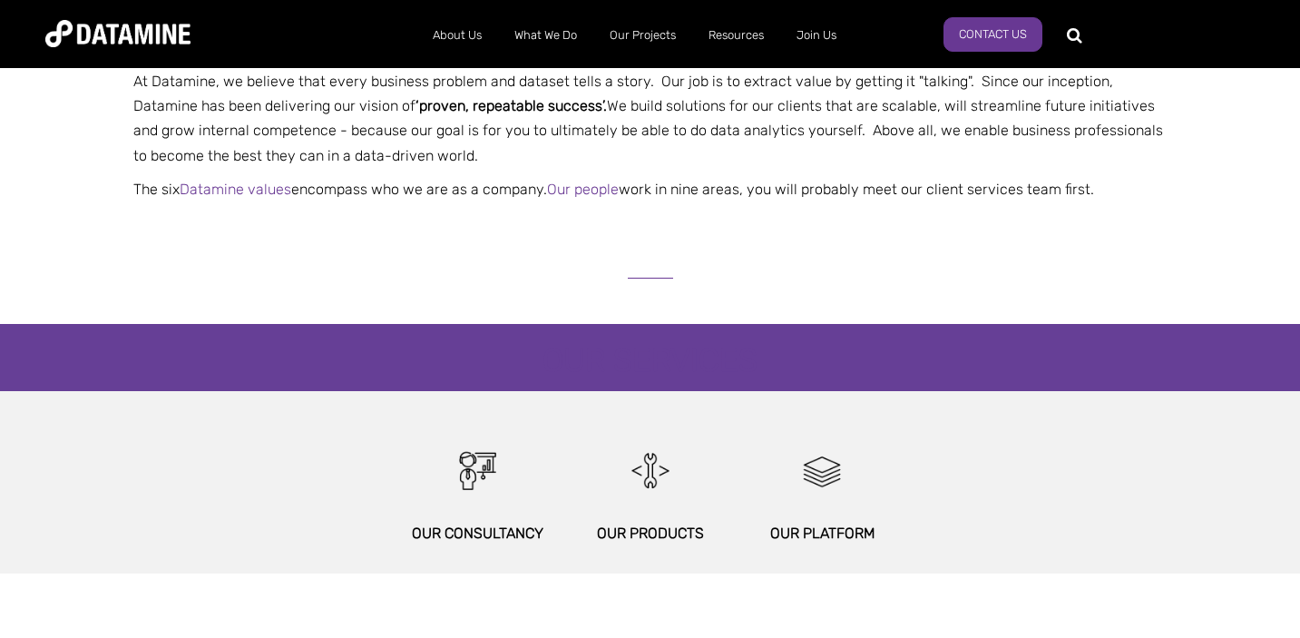
click at [919, 82] on p "At Datamine, we believe that every business problem and dataset tells a story. …" at bounding box center [651, 118] width 1062 height 99
click at [308, 109] on p "At Datamine, we believe that every business problem and dataset tells a story. …" at bounding box center [651, 118] width 1062 height 99
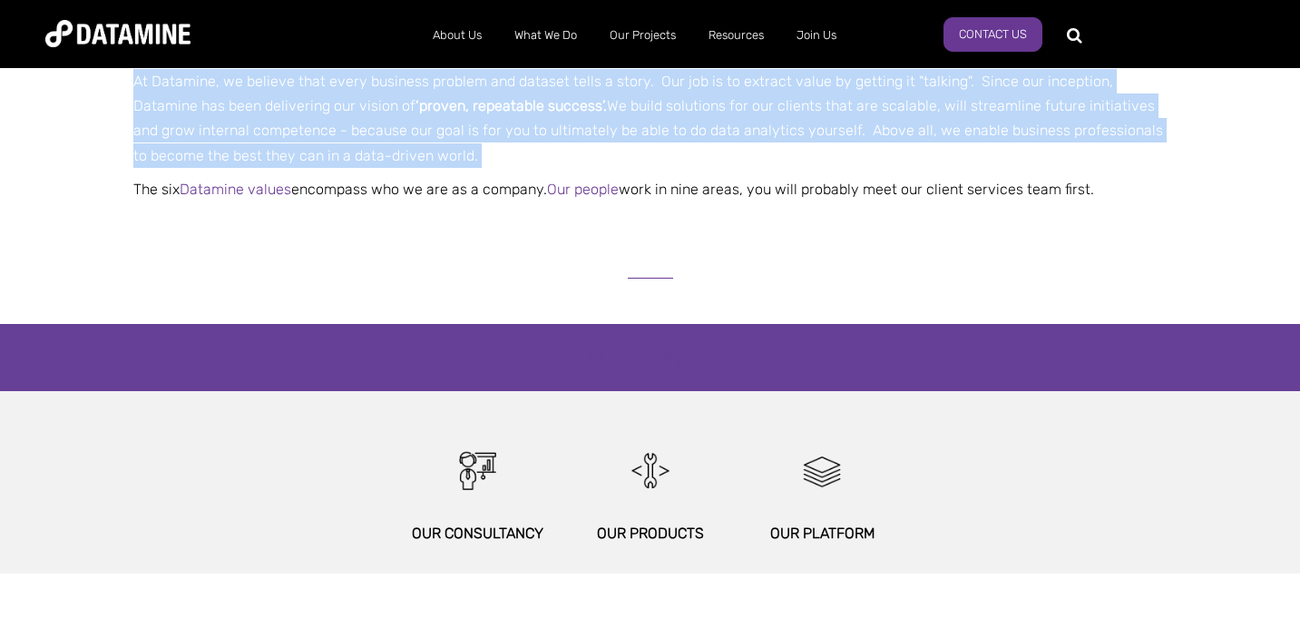
click at [308, 109] on p "At Datamine, we believe that every business problem and dataset tells a story. …" at bounding box center [651, 118] width 1062 height 99
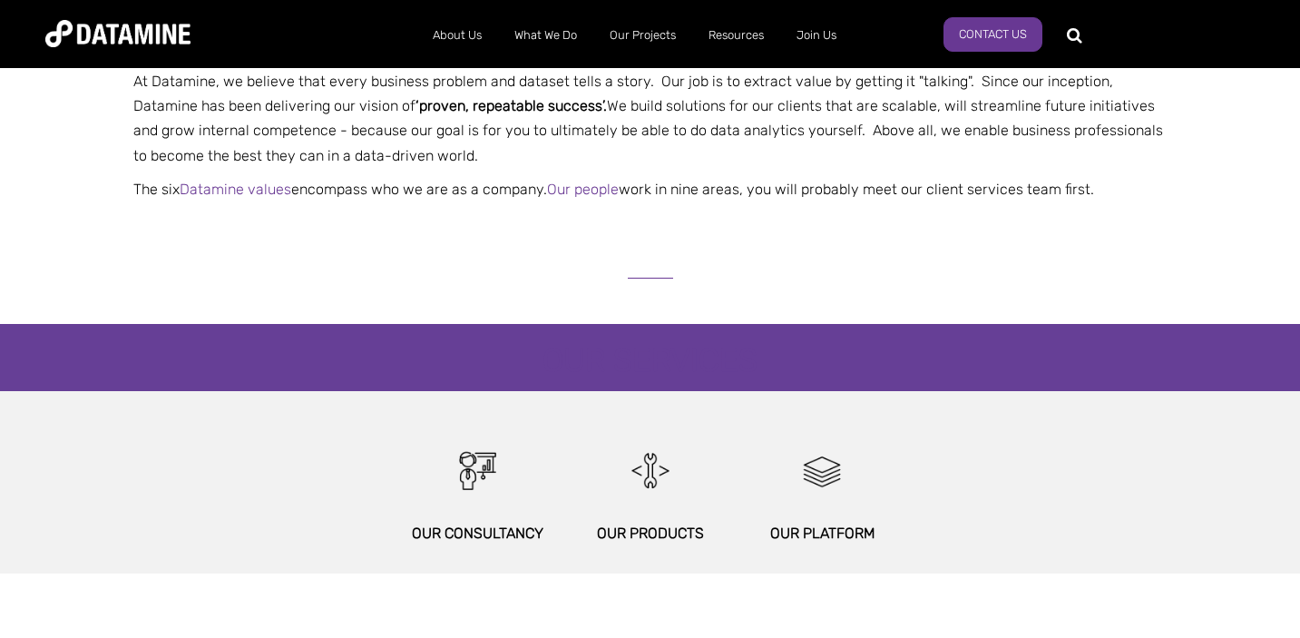
click at [480, 108] on span "‘proven, repeatable success’." at bounding box center [511, 105] width 191 height 17
click at [588, 111] on p "At Datamine, we believe that every business problem and dataset tells a story. …" at bounding box center [651, 118] width 1062 height 99
click at [651, 110] on p "At Datamine, we believe that every business problem and dataset tells a story. …" at bounding box center [651, 118] width 1062 height 99
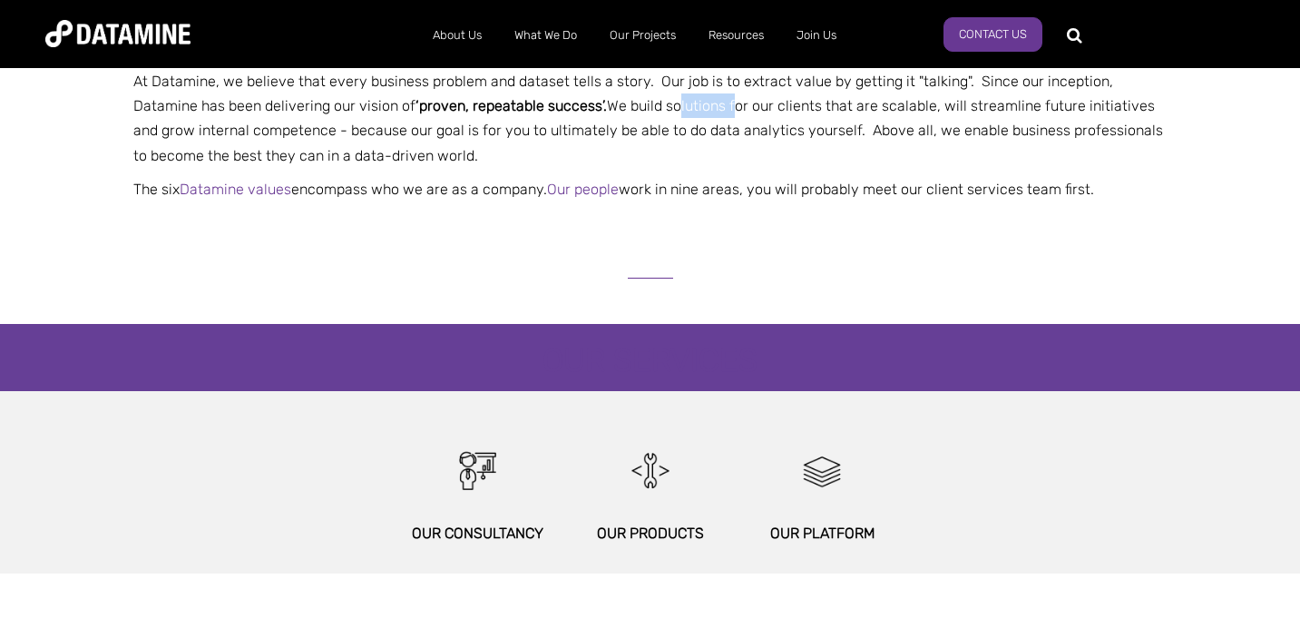
click at [651, 110] on p "At Datamine, we believe that every business problem and dataset tells a story. …" at bounding box center [651, 118] width 1062 height 99
click at [720, 102] on p "At Datamine, we believe that every business problem and dataset tells a story. …" at bounding box center [651, 118] width 1062 height 99
click at [258, 132] on p "At Datamine, we believe that every business problem and dataset tells a story. …" at bounding box center [651, 118] width 1062 height 99
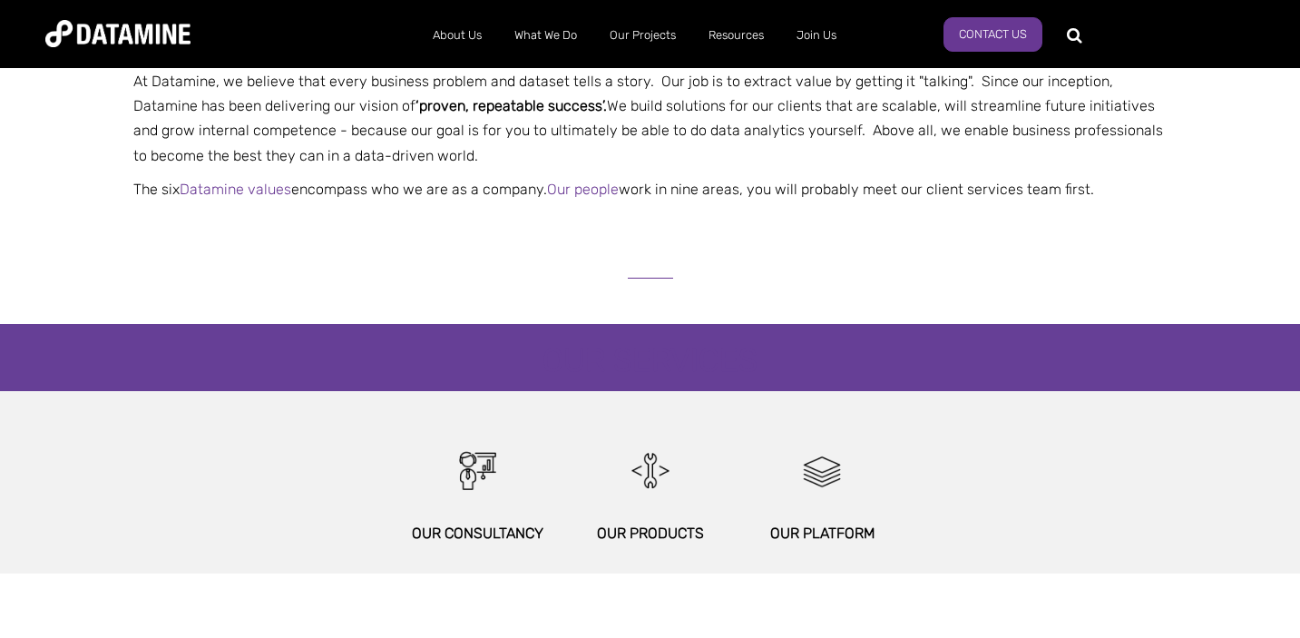
click at [375, 134] on p "At Datamine, we believe that every business problem and dataset tells a story. …" at bounding box center [651, 118] width 1062 height 99
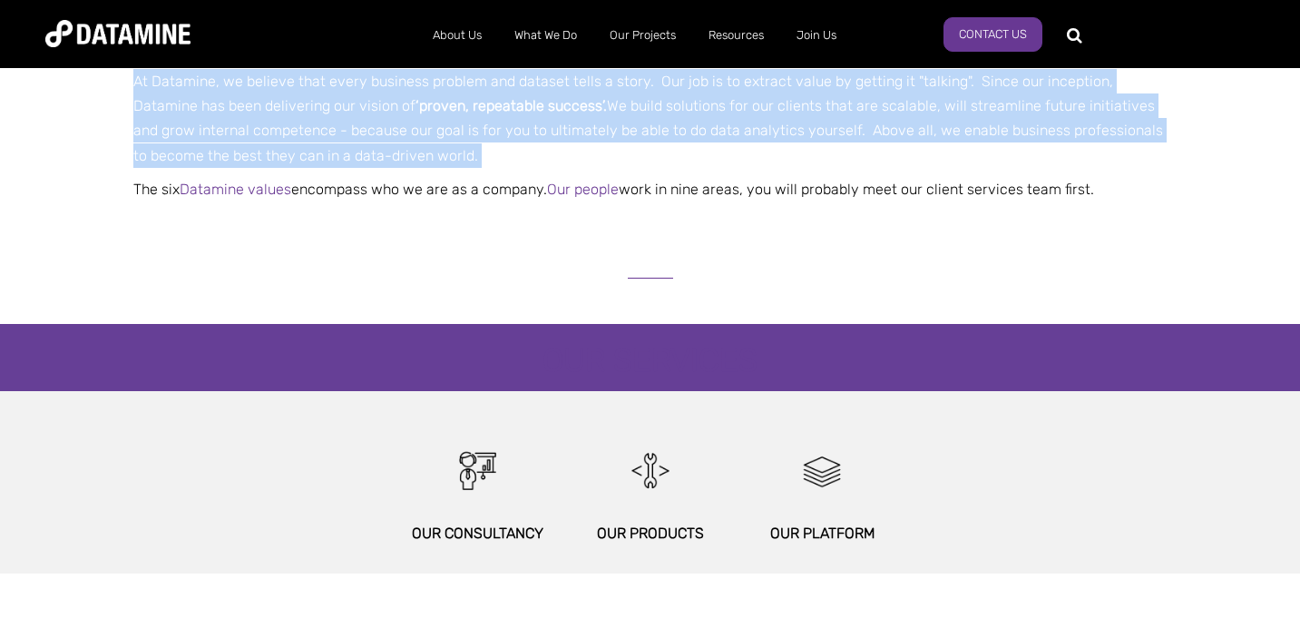
click at [375, 134] on p "At Datamine, we believe that every business problem and dataset tells a story. …" at bounding box center [651, 118] width 1062 height 99
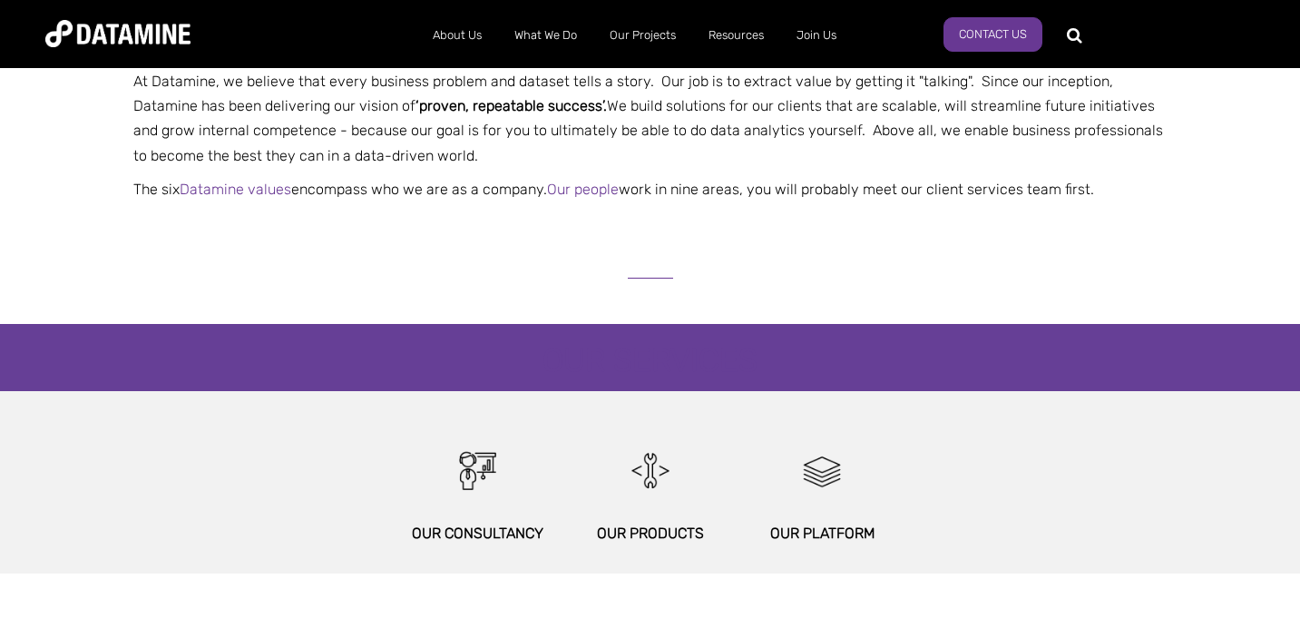
click at [492, 137] on p "At Datamine, we believe that every business problem and dataset tells a story. …" at bounding box center [651, 118] width 1062 height 99
click at [707, 131] on p "At Datamine, we believe that every business problem and dataset tells a story. …" at bounding box center [651, 118] width 1062 height 99
click at [965, 136] on p "At Datamine, we believe that every business problem and dataset tells a story. …" at bounding box center [651, 118] width 1062 height 99
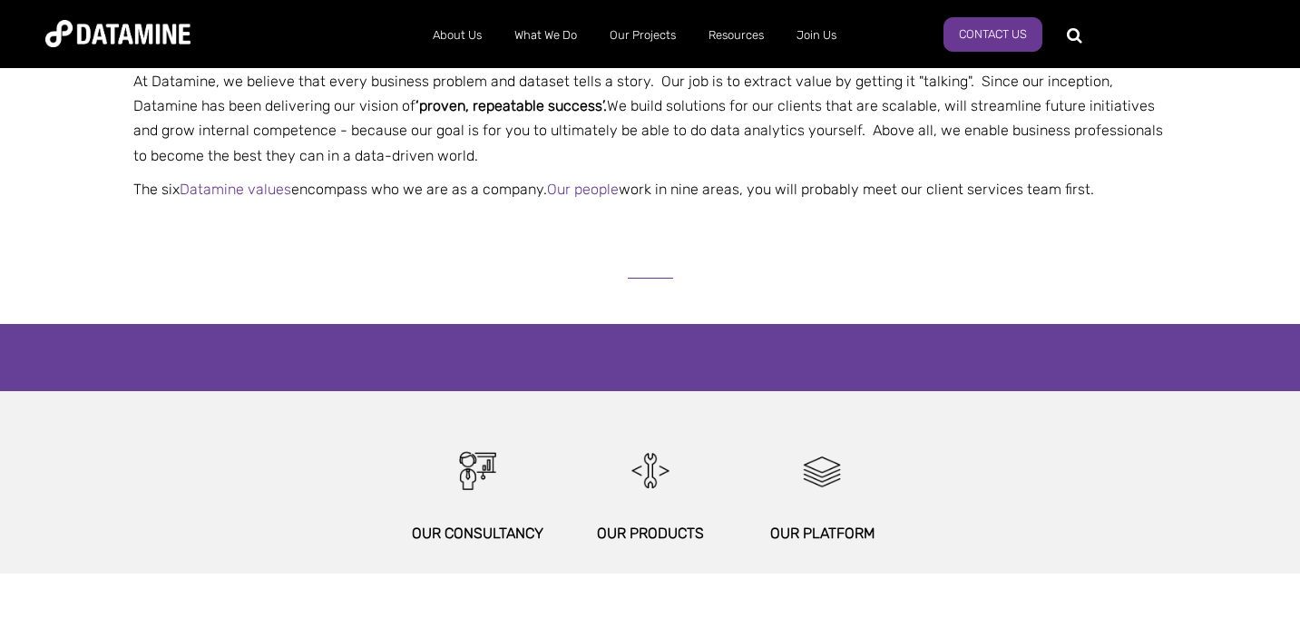
click at [291, 148] on p "At Datamine, we believe that every business problem and dataset tells a story. …" at bounding box center [651, 118] width 1062 height 99
click at [379, 159] on p "At Datamine, we believe that every business problem and dataset tells a story. …" at bounding box center [651, 118] width 1062 height 99
click at [416, 189] on p "The six Datamine values encompass who we are as a company. Our people work in n…" at bounding box center [651, 189] width 1062 height 24
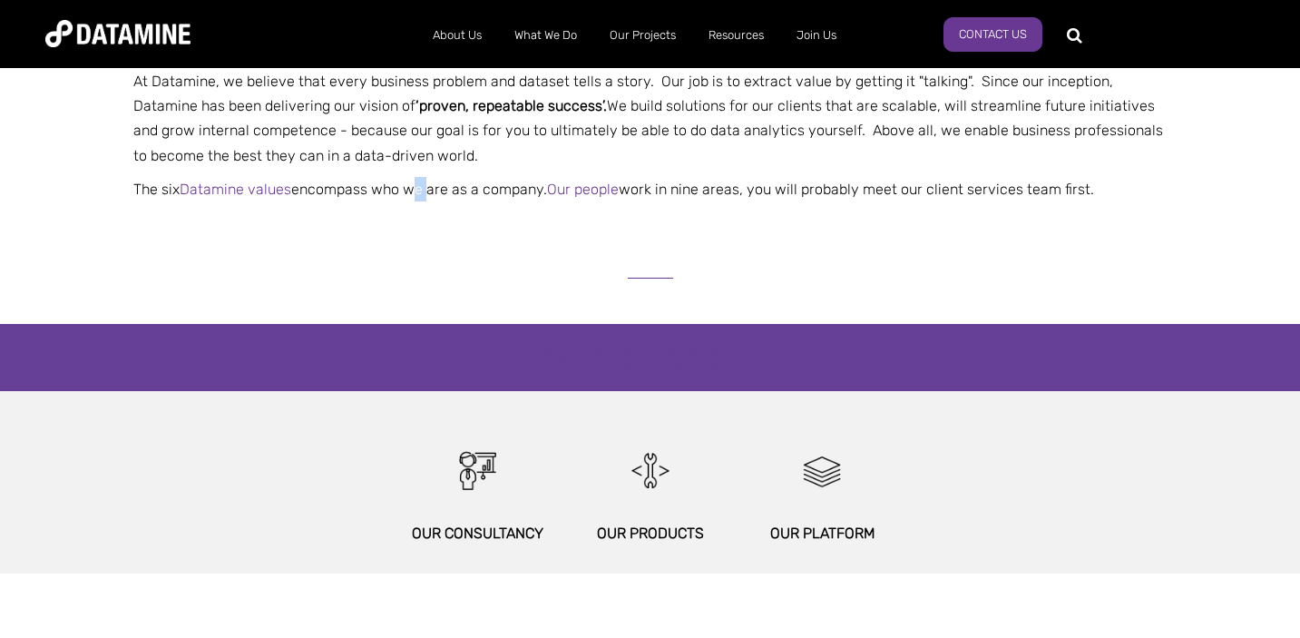
click at [416, 189] on p "The six Datamine values encompass who we are as a company. Our people work in n…" at bounding box center [651, 189] width 1062 height 24
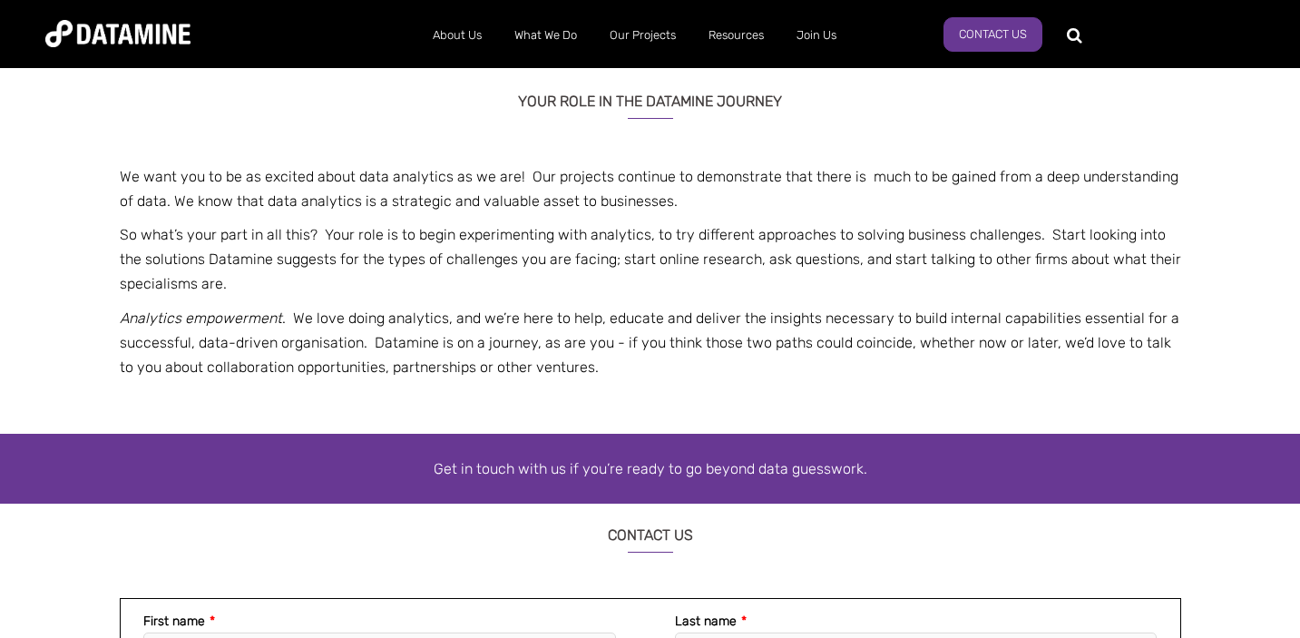
scroll to position [1197, 0]
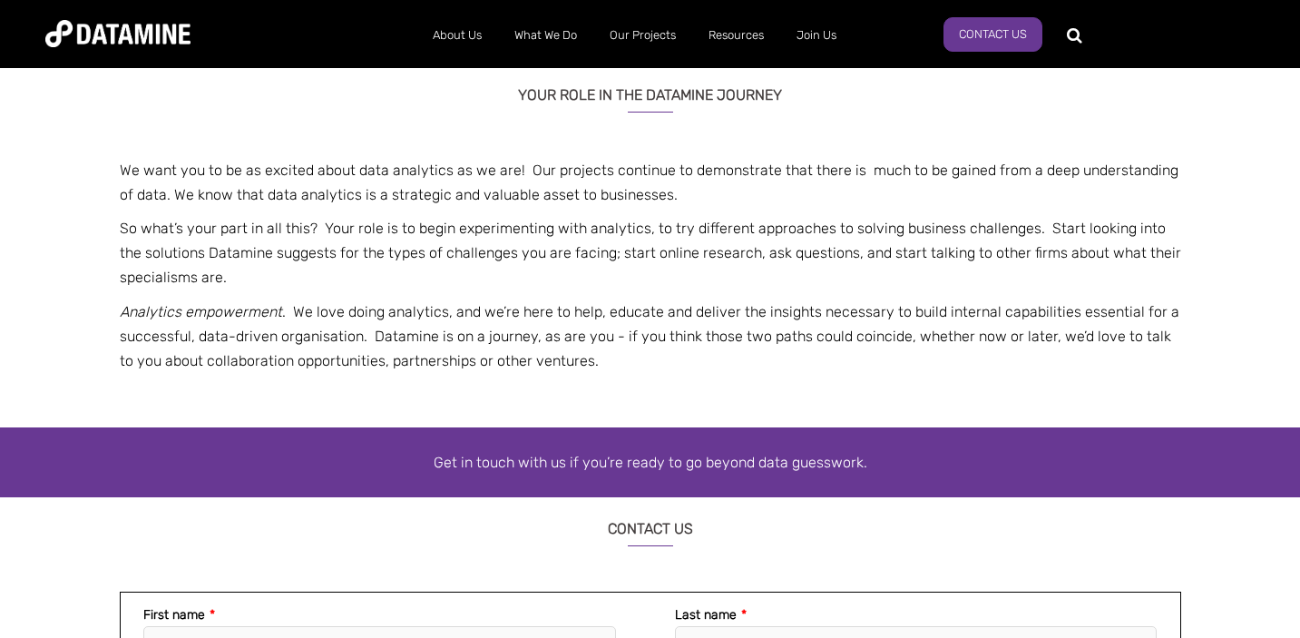
click at [353, 177] on p "We want you to be as excited about data analytics as we are! Our projects conti…" at bounding box center [651, 182] width 1062 height 49
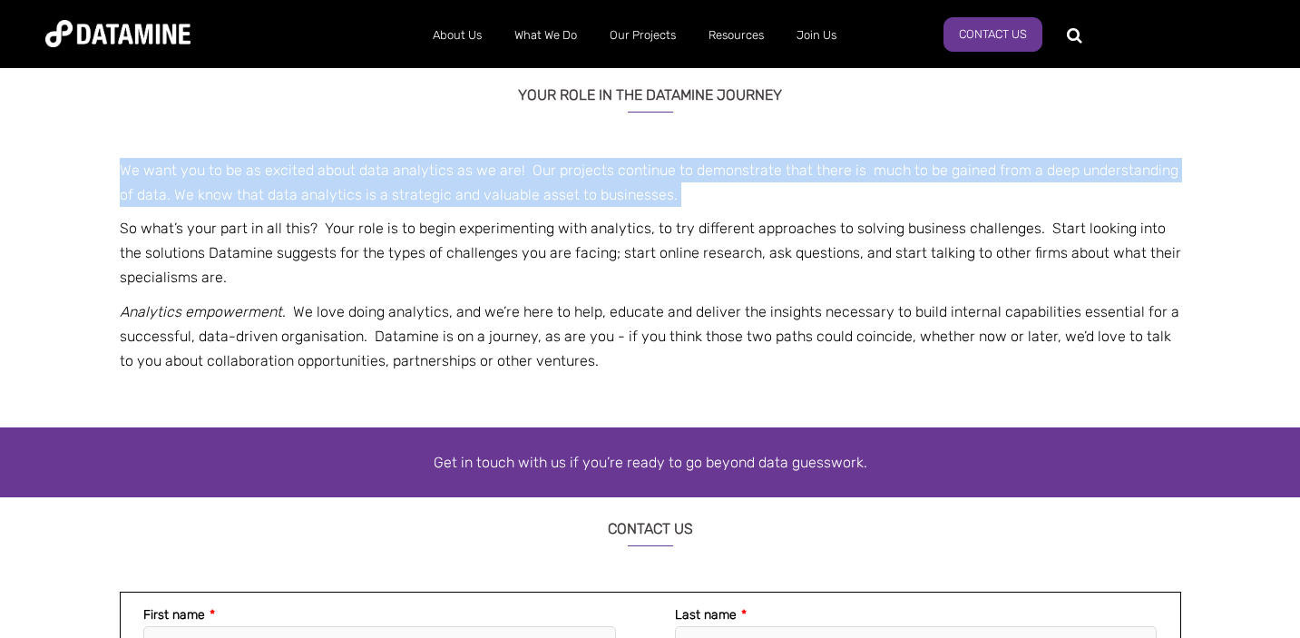
click at [353, 177] on p "We want you to be as excited about data analytics as we are! Our projects conti…" at bounding box center [651, 182] width 1062 height 49
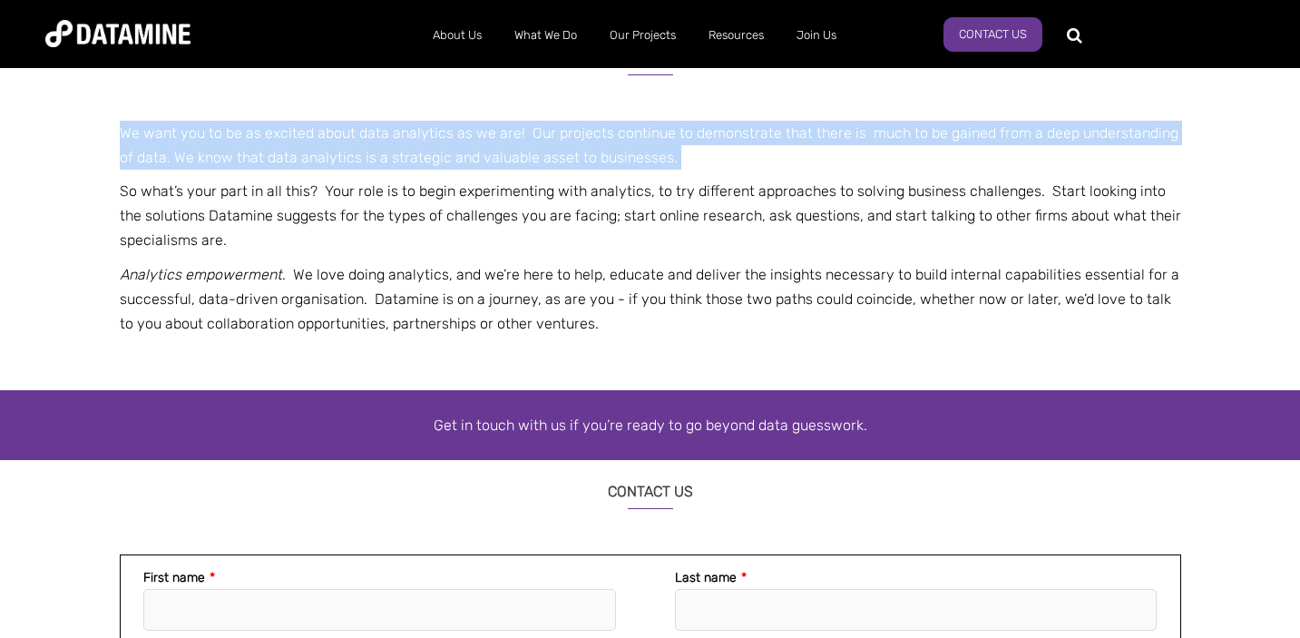
scroll to position [1242, 0]
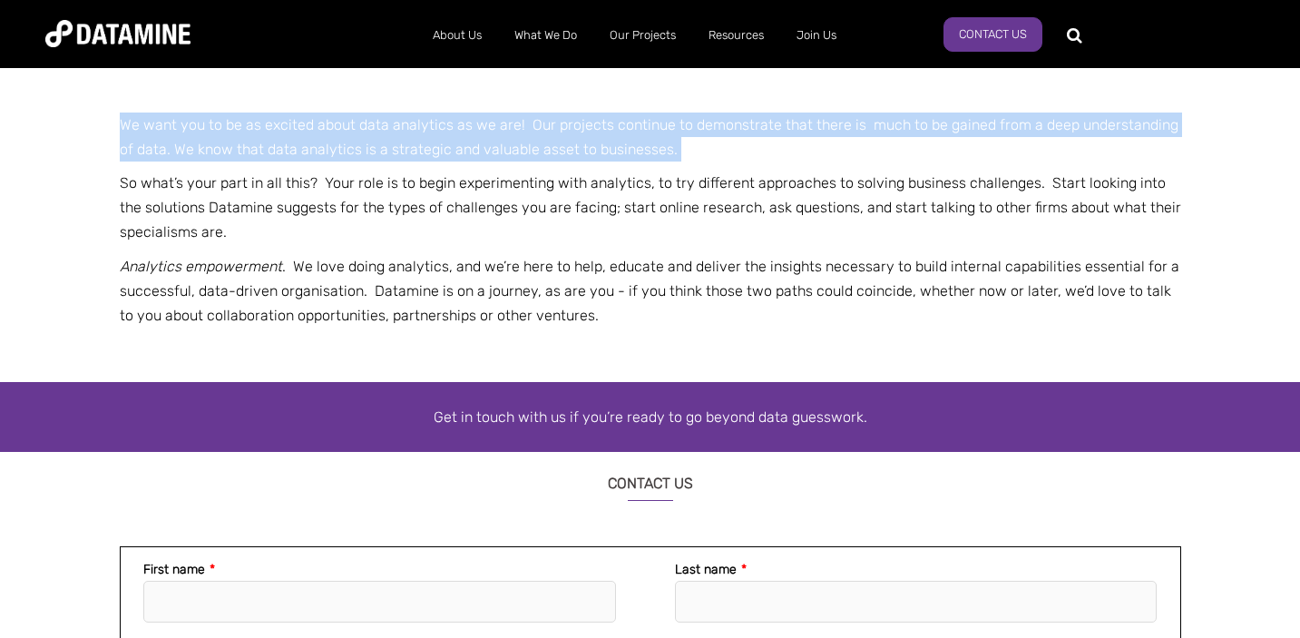
click at [567, 127] on p "We want you to be as excited about data analytics as we are! Our projects conti…" at bounding box center [651, 137] width 1062 height 49
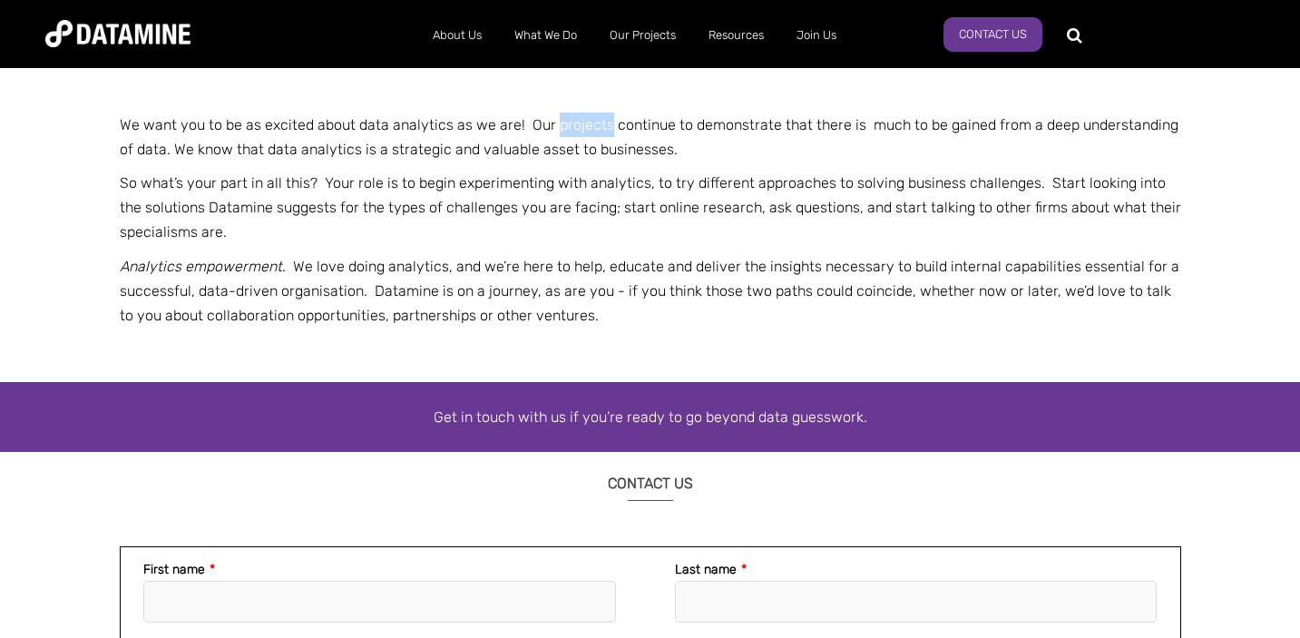
click at [567, 127] on p "We want you to be as excited about data analytics as we are! Our projects conti…" at bounding box center [651, 137] width 1062 height 49
click at [714, 115] on p "We want you to be as excited about data analytics as we are! Our projects conti…" at bounding box center [651, 137] width 1062 height 49
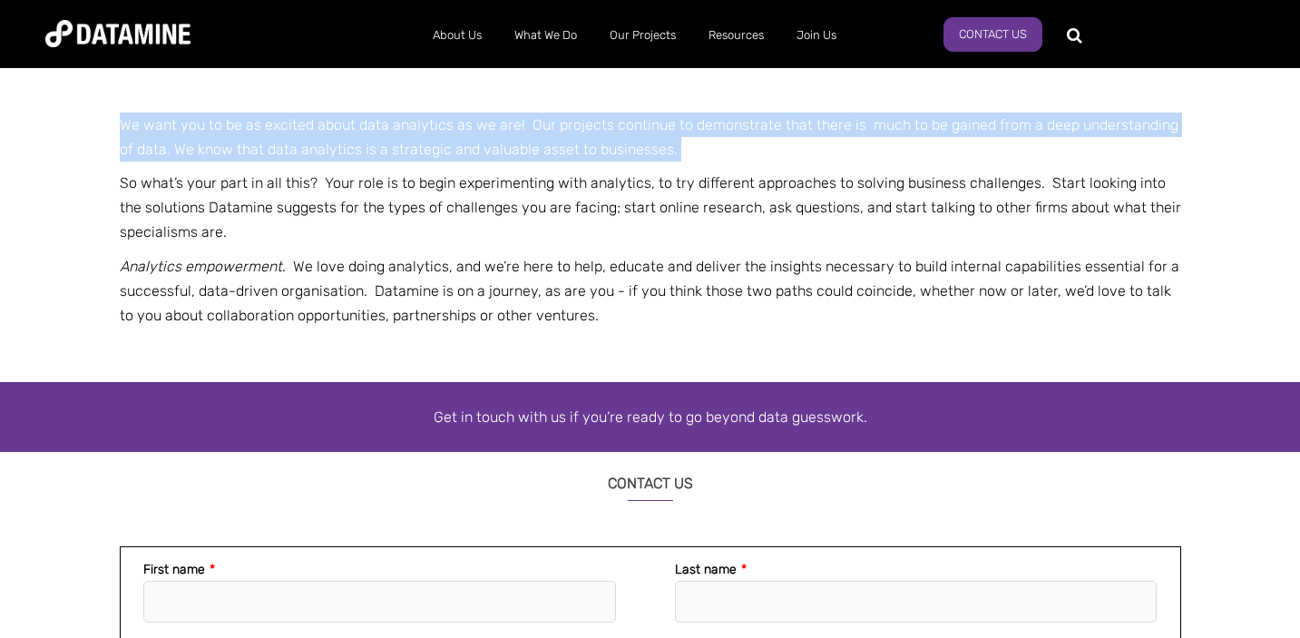
click at [714, 115] on p "We want you to be as excited about data analytics as we are! Our projects conti…" at bounding box center [651, 137] width 1062 height 49
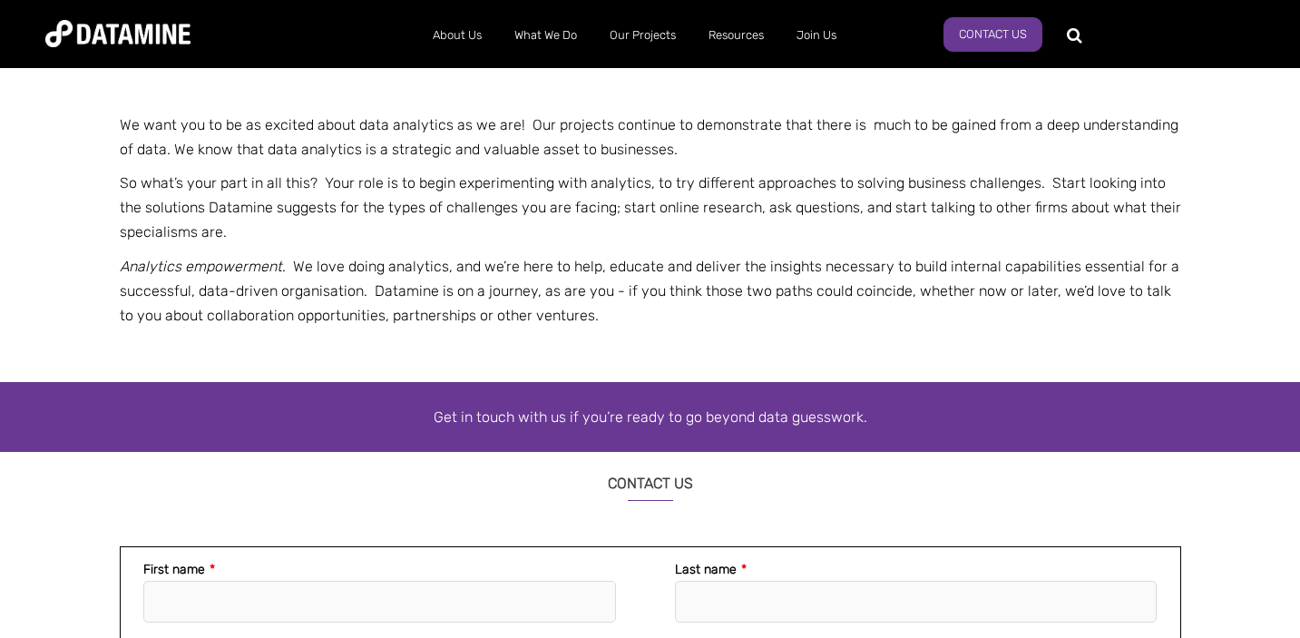
click at [279, 188] on p "So what’s your part in all this? Your role is to begin experimenting with analy…" at bounding box center [651, 208] width 1062 height 74
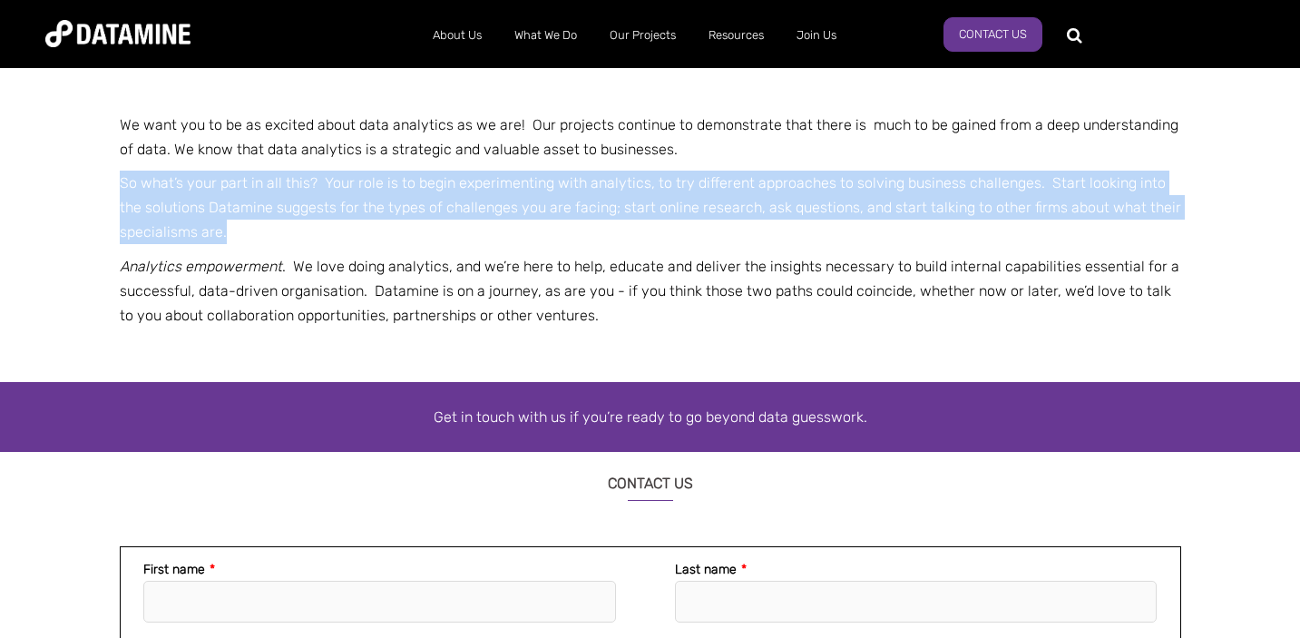
click at [279, 188] on p "So what’s your part in all this? Your role is to begin experimenting with analy…" at bounding box center [651, 208] width 1062 height 74
click at [510, 189] on p "So what’s your part in all this? Your role is to begin experimenting with analy…" at bounding box center [651, 208] width 1062 height 74
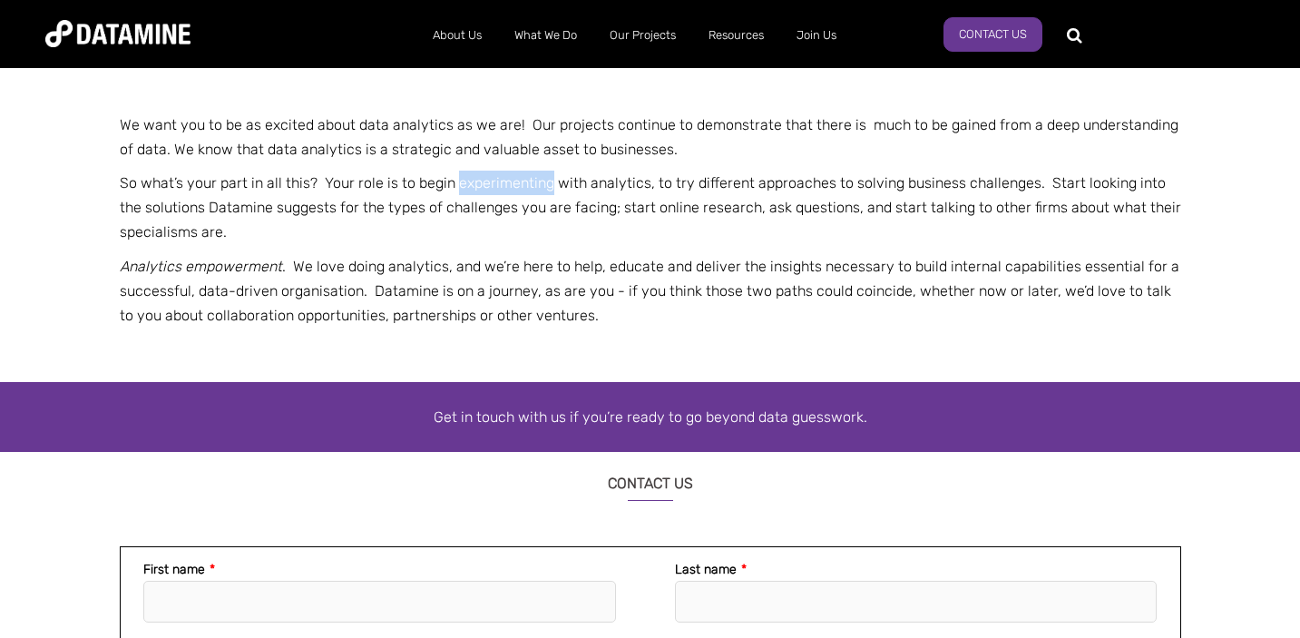
click at [510, 189] on p "So what’s your part in all this? Your role is to begin experimenting with analy…" at bounding box center [651, 208] width 1062 height 74
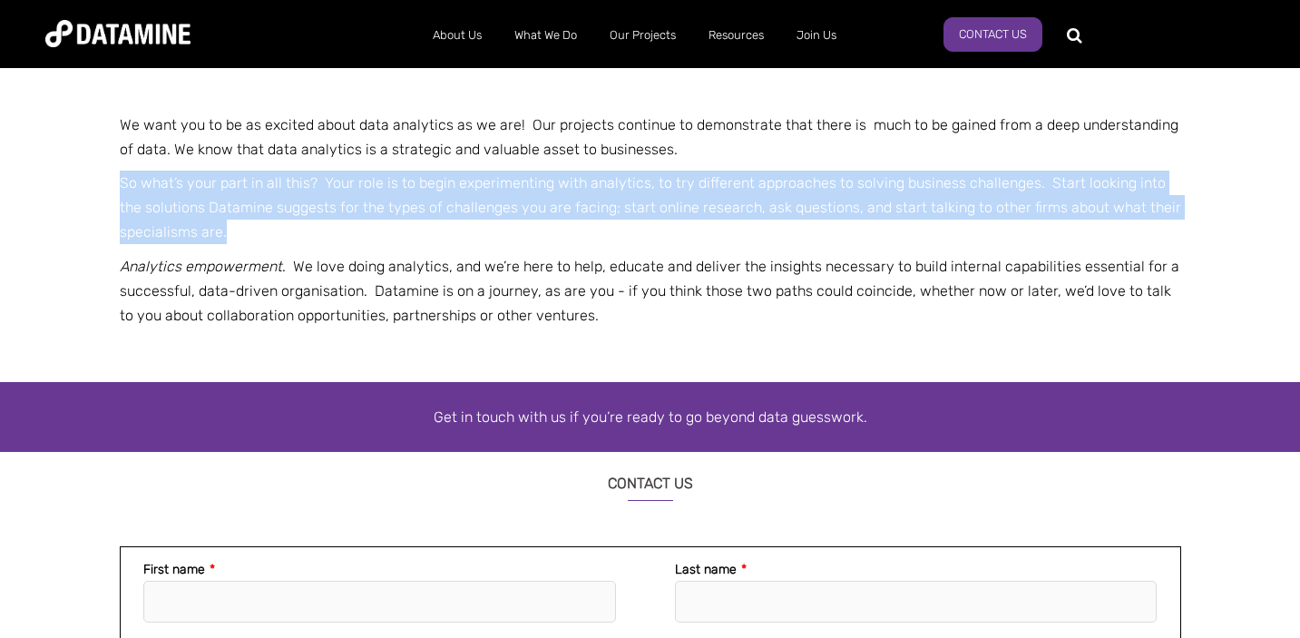
click at [510, 189] on p "So what’s your part in all this? Your role is to begin experimenting with analy…" at bounding box center [651, 208] width 1062 height 74
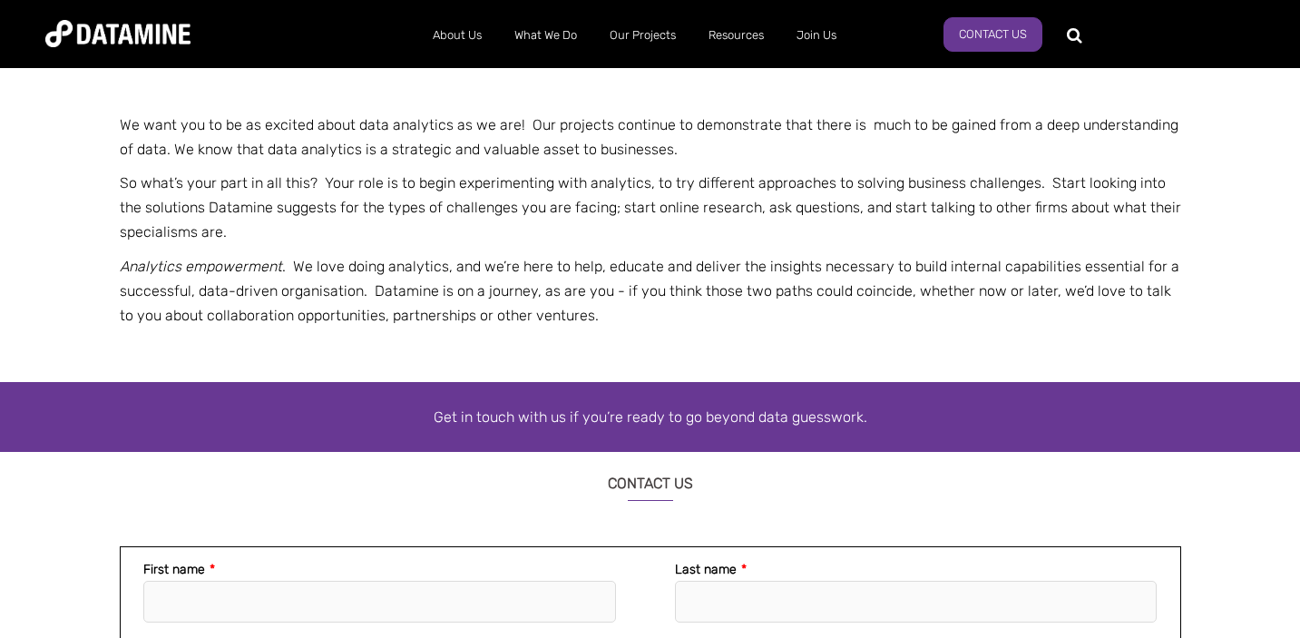
click at [208, 271] on em "Analytics empowerment" at bounding box center [201, 266] width 162 height 17
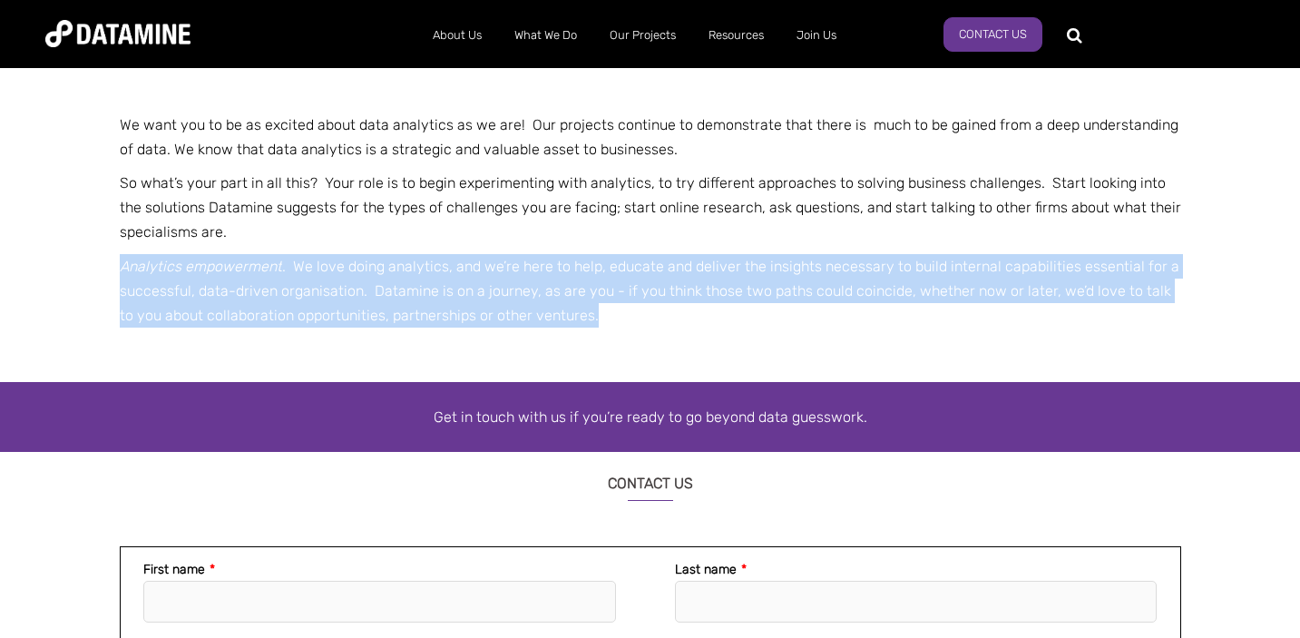
click at [208, 271] on em "Analytics empowerment" at bounding box center [201, 266] width 162 height 17
click at [109, 294] on div "YOUR ROLE IN THE DATAMINE JOURNEY We want you to be as excited about data analy…" at bounding box center [650, 200] width 1300 height 365
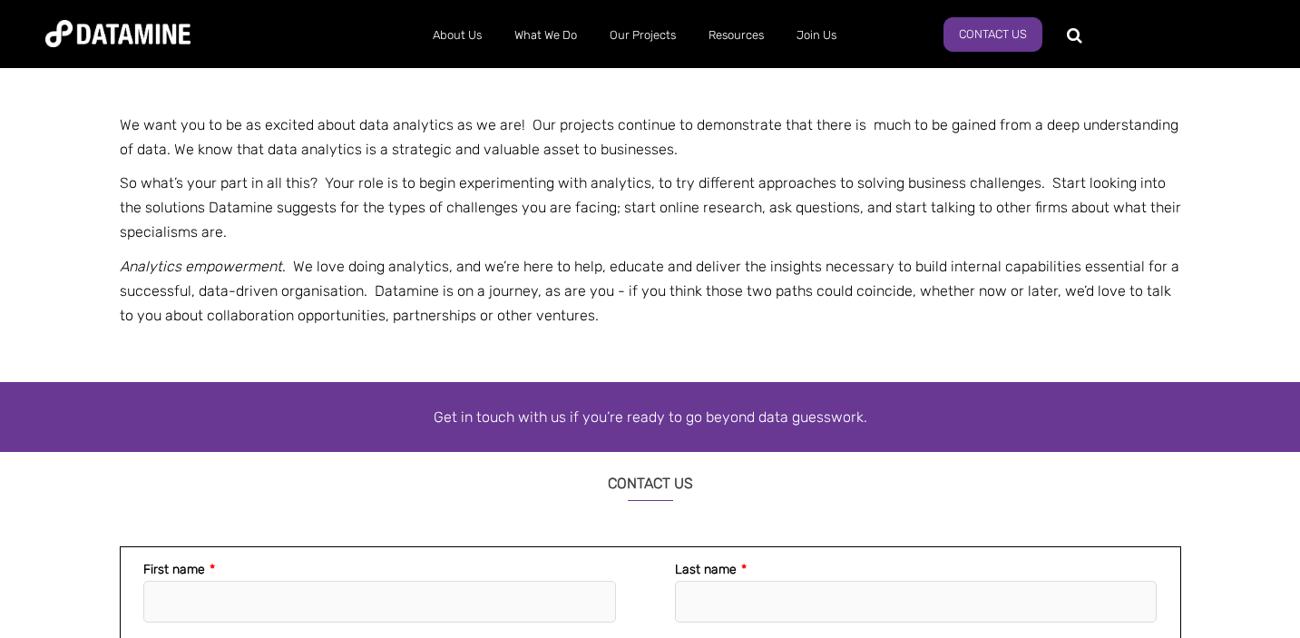
click at [169, 269] on em "Analytics empowerment" at bounding box center [201, 266] width 162 height 17
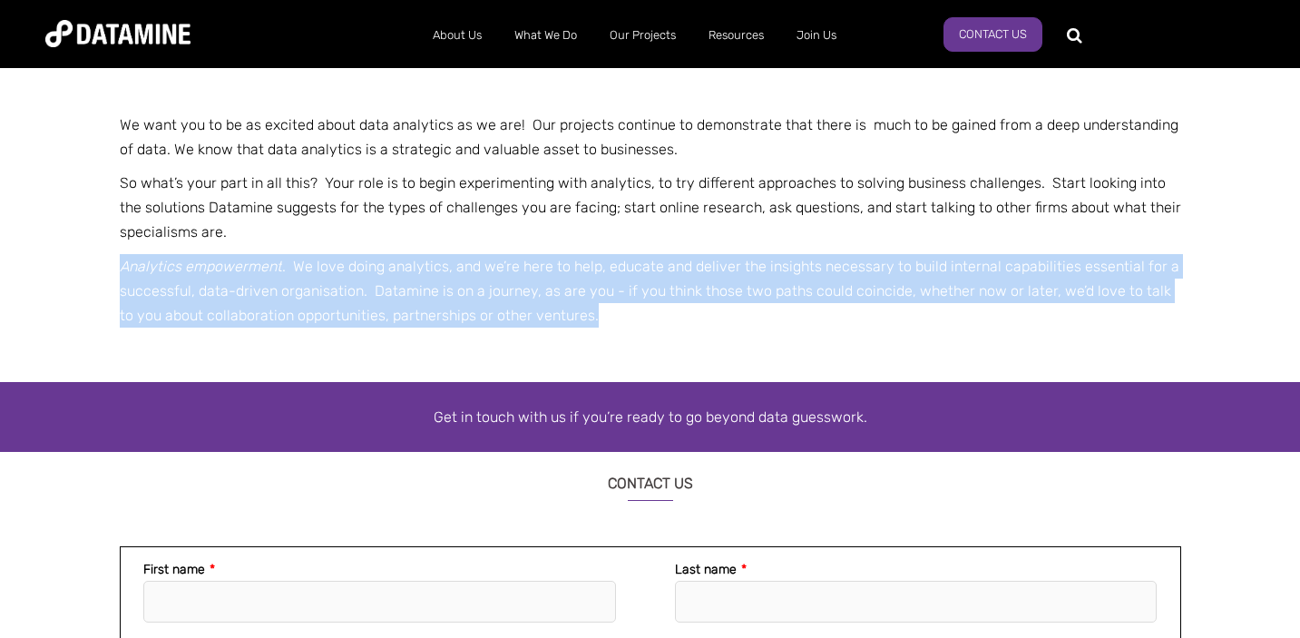
click at [169, 269] on em "Analytics empowerment" at bounding box center [201, 266] width 162 height 17
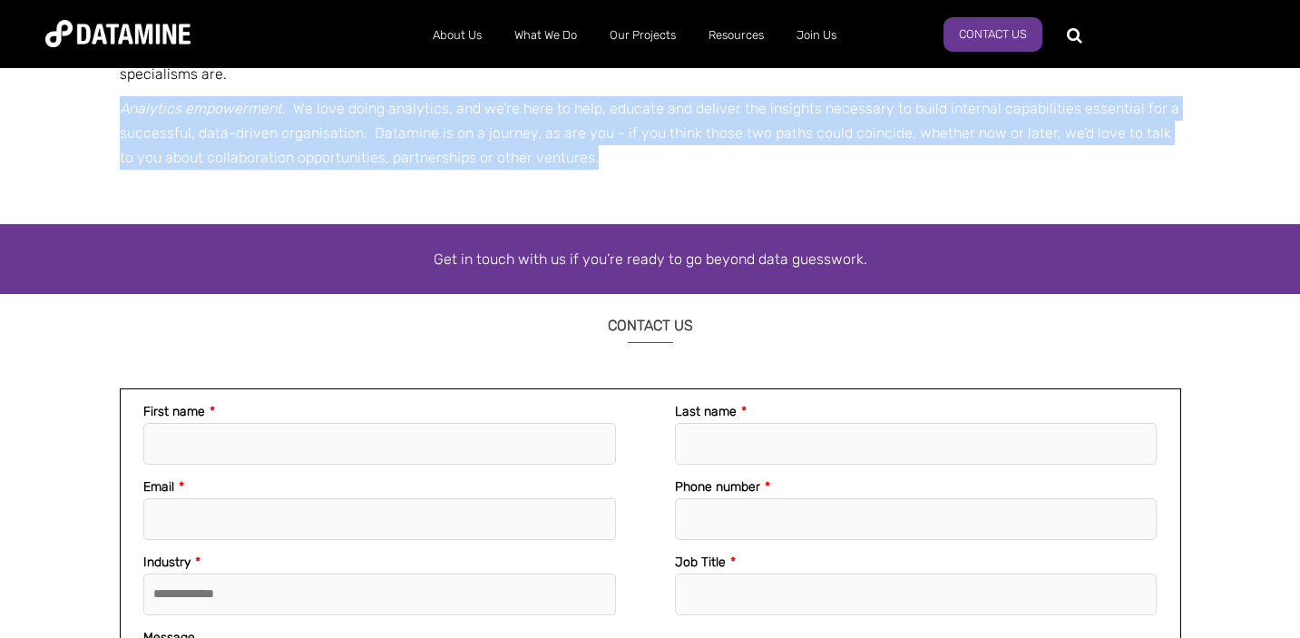
scroll to position [1401, 0]
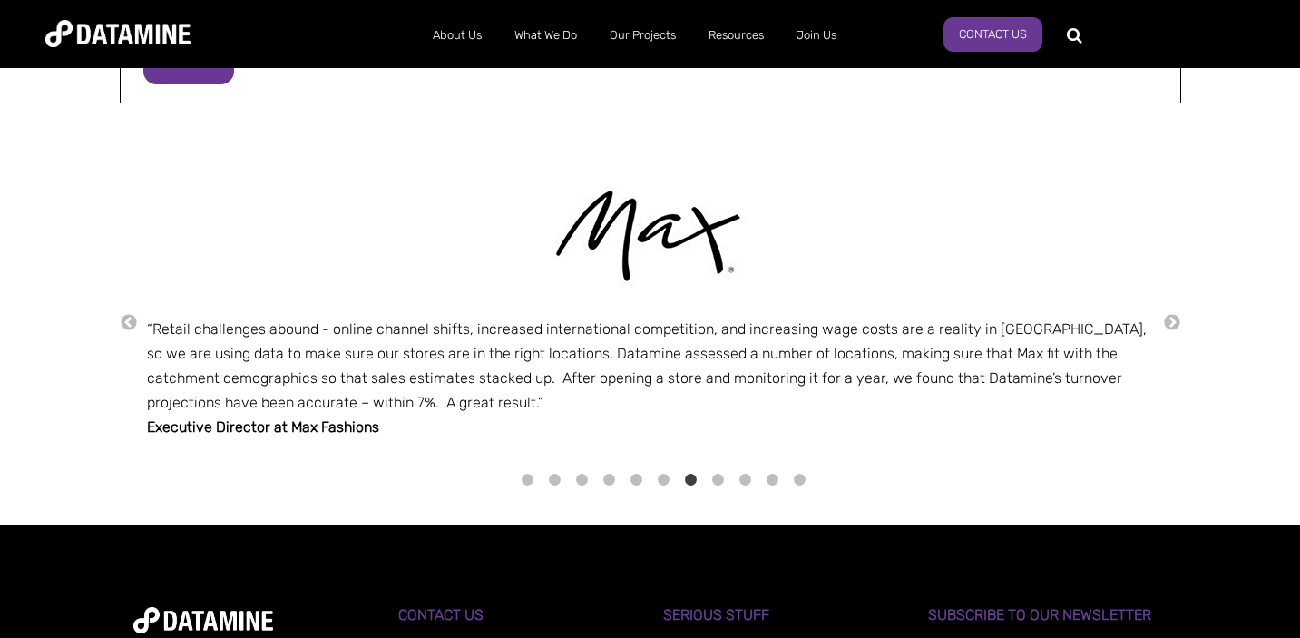
scroll to position [2253, 0]
